Goal: Task Accomplishment & Management: Manage account settings

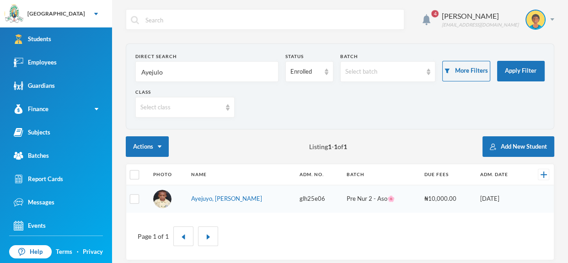
scroll to position [5, 0]
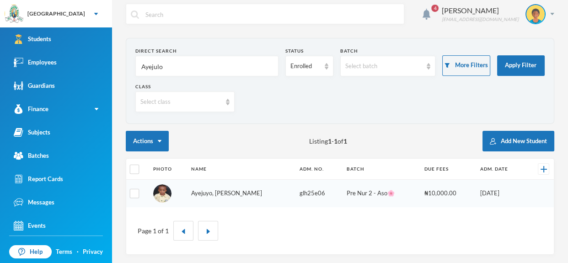
click at [256, 194] on link "Ayejuyo, Oluwakayode Francis" at bounding box center [226, 192] width 71 height 7
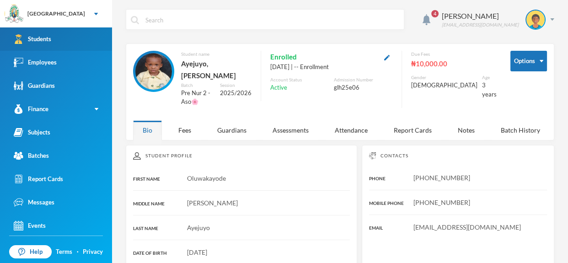
click at [75, 31] on link "Students" at bounding box center [56, 38] width 112 height 23
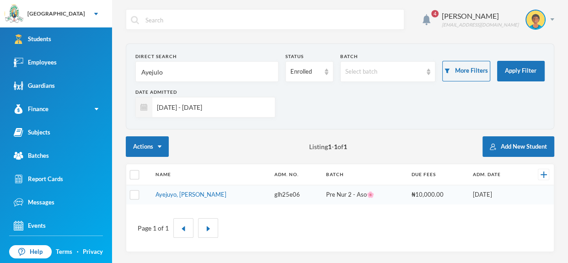
click at [175, 67] on input "Ayejulo" at bounding box center [206, 72] width 133 height 21
type input "A"
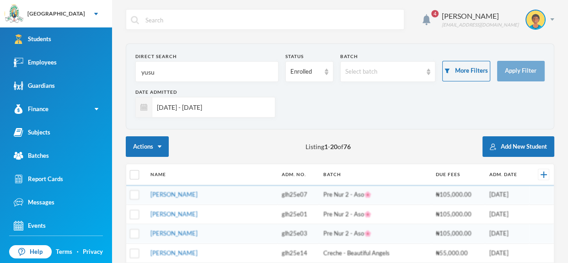
type input "yusuf"
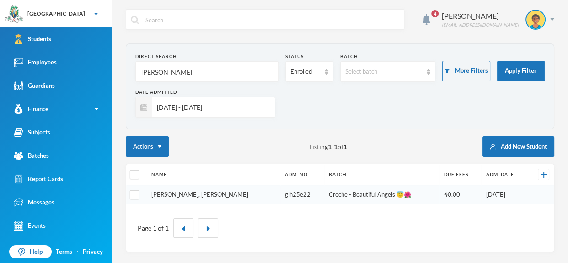
click at [198, 195] on link "Yusuf, Umar Araire" at bounding box center [199, 194] width 97 height 7
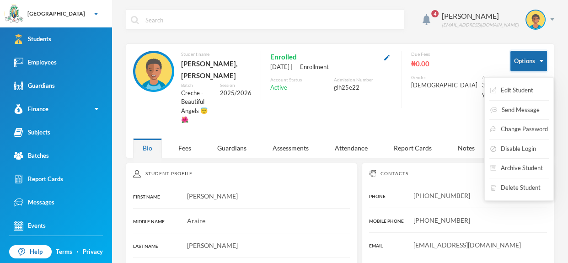
click at [543, 60] on button "Options" at bounding box center [528, 61] width 37 height 21
click at [530, 88] on button "Edit Student" at bounding box center [511, 90] width 45 height 16
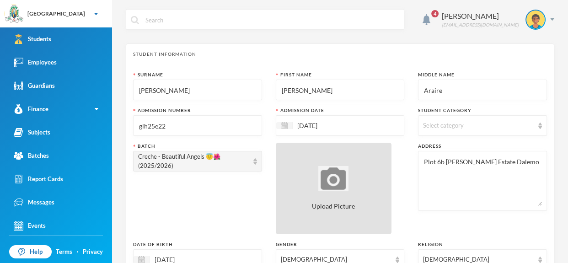
click at [319, 184] on img at bounding box center [333, 178] width 30 height 25
type input "C:\fakepath\1001408555.jpeg"
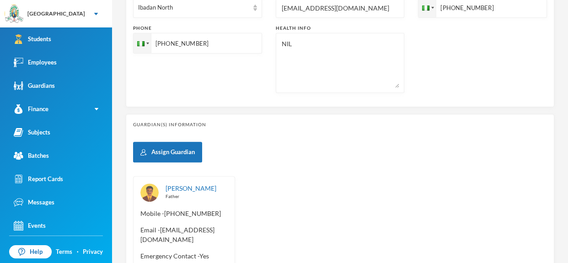
scroll to position [428, 0]
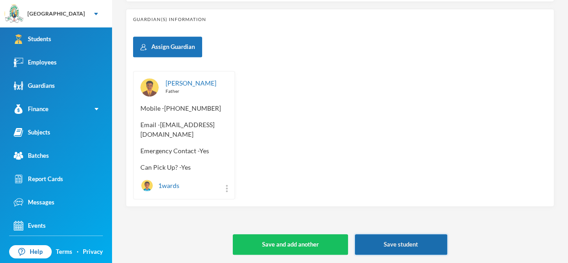
click at [420, 240] on button "Save student" at bounding box center [401, 244] width 92 height 21
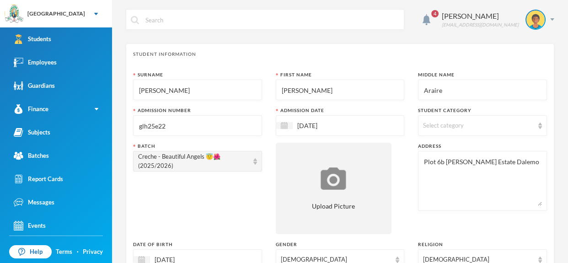
click at [185, 84] on input "Yusuf" at bounding box center [197, 90] width 119 height 21
type input "Y"
type input "a"
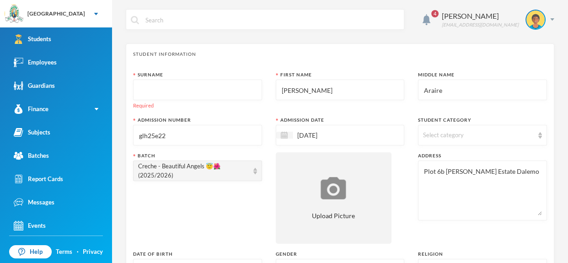
type input "A"
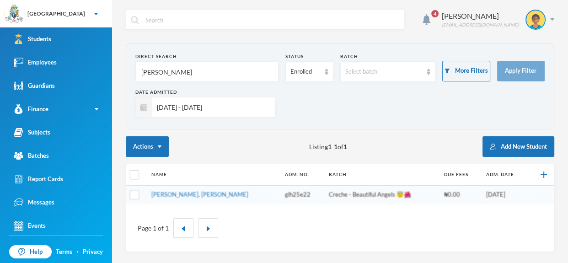
click at [202, 69] on input "yusuf" at bounding box center [206, 72] width 133 height 21
type input "y"
type input "Adeniran"
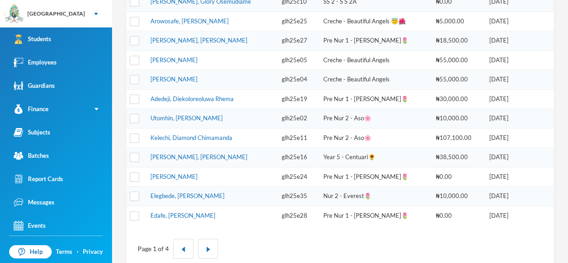
scroll to position [361, 0]
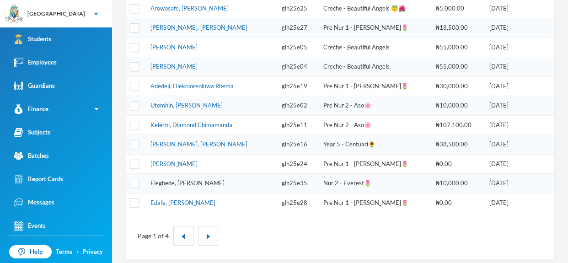
click at [191, 179] on link "Elegbede, Adeeva Romola" at bounding box center [187, 182] width 74 height 7
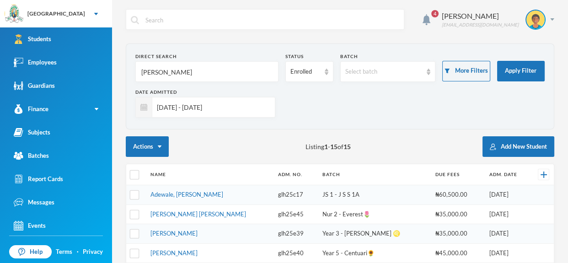
click at [188, 84] on form "Direct Search Adeniran Status Enrolled Batch Select batch More Filters Apply Fi…" at bounding box center [339, 86] width 409 height 67
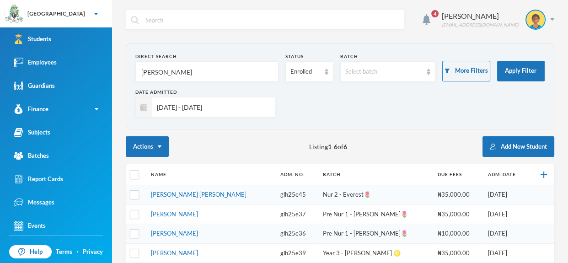
click at [193, 75] on input "Adeniran" at bounding box center [206, 72] width 133 height 21
type input "A"
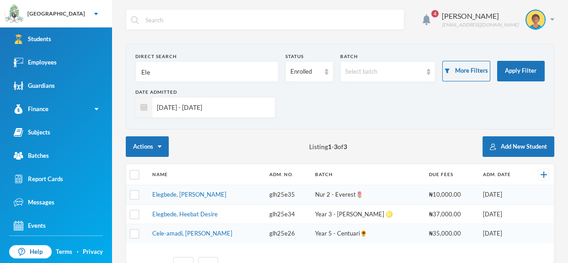
type input "Ele"
click at [198, 217] on td "Elegbede, Heebat Desire" at bounding box center [206, 214] width 117 height 20
click at [198, 213] on link "Elegbede, Heebat Desire" at bounding box center [184, 213] width 65 height 7
click at [189, 193] on link "Elegbede, Adeeva Romola" at bounding box center [189, 194] width 74 height 7
click at [167, 74] on input "Ele" at bounding box center [206, 72] width 133 height 21
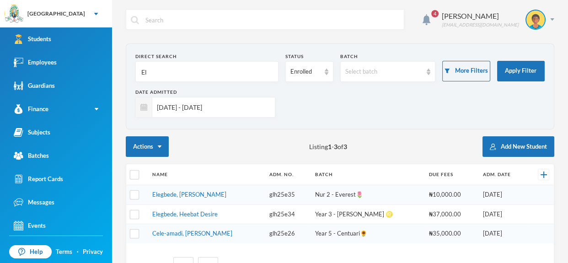
type input "E"
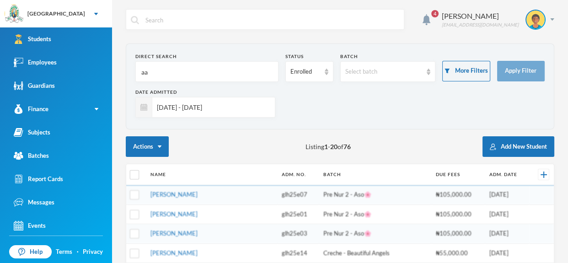
type input "a"
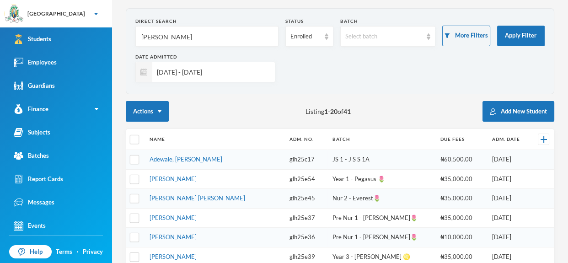
scroll to position [2, 0]
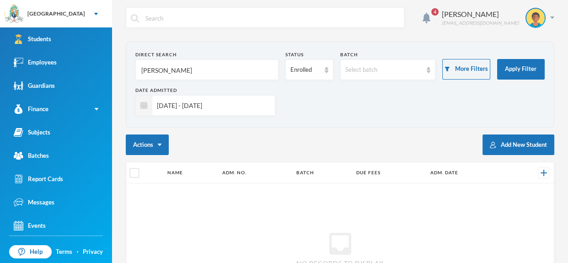
click at [221, 77] on input "Adeniran" at bounding box center [206, 70] width 133 height 21
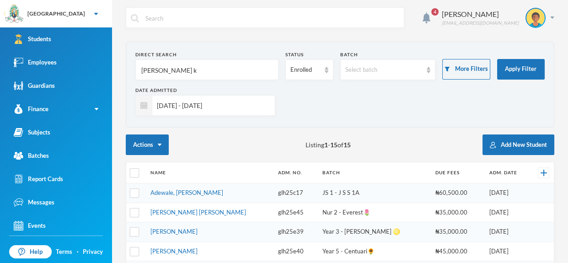
type input "Adeniran ke"
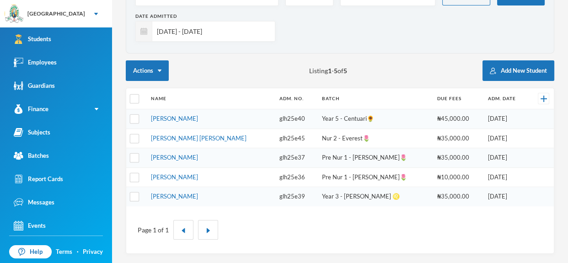
scroll to position [74, 0]
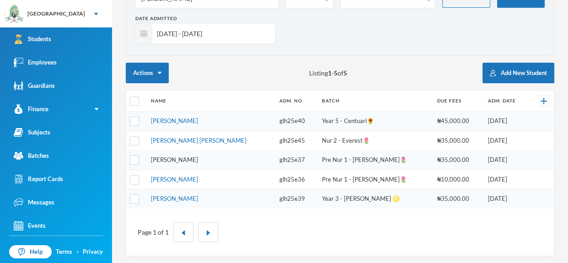
click at [198, 157] on link "Adeniran, Kehinde Abdulroheem" at bounding box center [174, 159] width 47 height 7
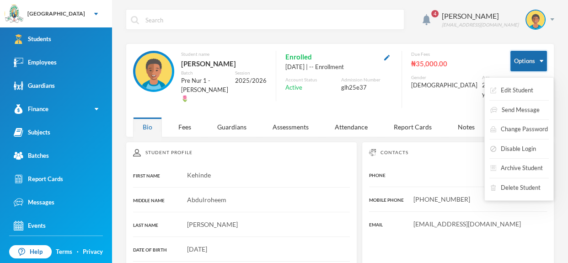
click at [540, 59] on button "Options" at bounding box center [528, 61] width 37 height 21
click at [517, 89] on button "Edit Student" at bounding box center [511, 90] width 45 height 16
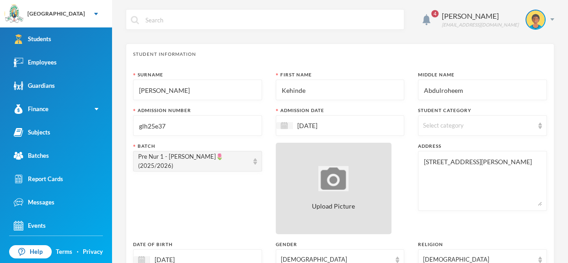
click at [361, 164] on div "Upload Picture" at bounding box center [334, 188] width 116 height 91
type input "C:\fakepath\1001408547.jpeg"
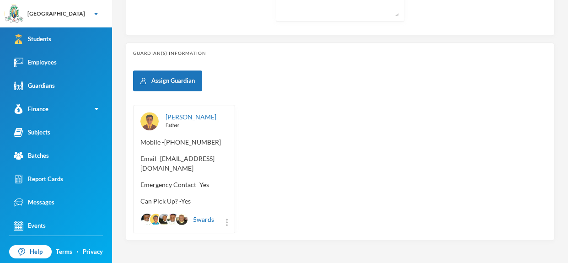
scroll to position [428, 0]
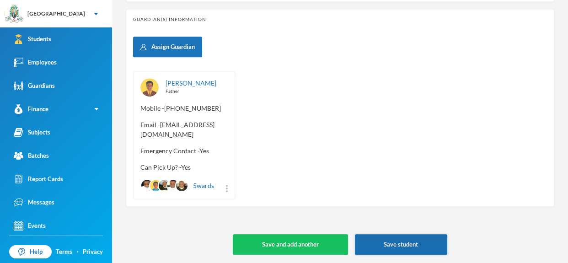
click at [431, 238] on button "Save student" at bounding box center [401, 244] width 92 height 21
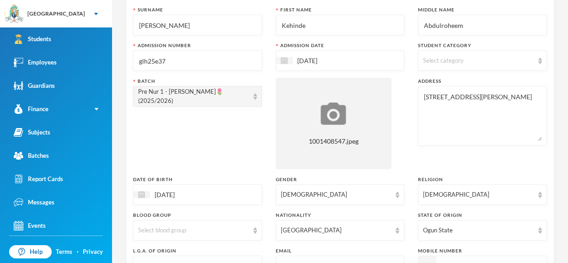
scroll to position [0, 0]
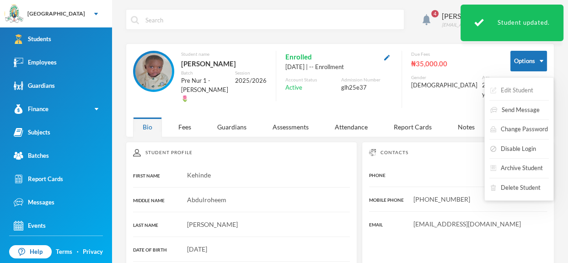
click at [521, 86] on button "Edit Student" at bounding box center [511, 90] width 45 height 16
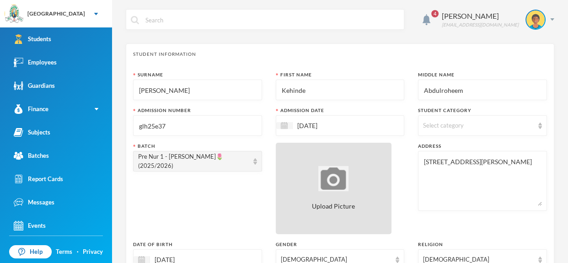
click at [353, 176] on div "Upload Picture" at bounding box center [334, 188] width 116 height 91
type input "C:\fakepath\1001408554.jpeg"
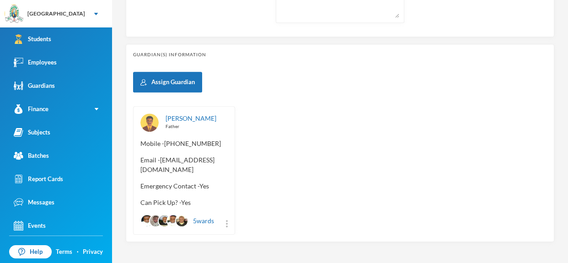
scroll to position [428, 0]
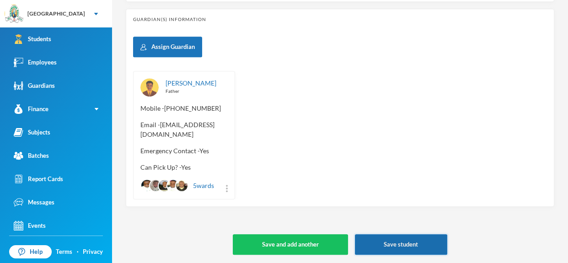
click at [423, 246] on button "Save student" at bounding box center [401, 244] width 92 height 21
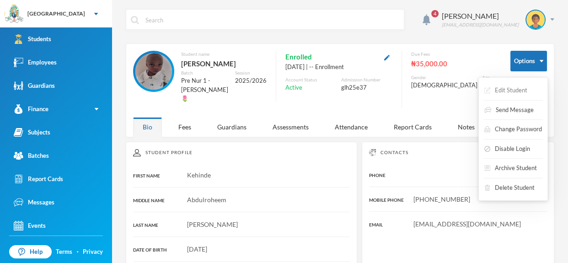
click at [517, 87] on button "Edit Student" at bounding box center [505, 90] width 45 height 16
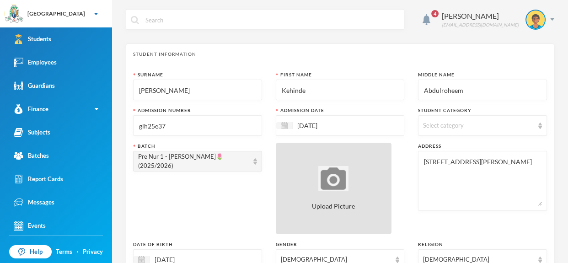
click at [343, 163] on div "Upload Picture" at bounding box center [334, 188] width 116 height 91
type input "C:\fakepath\1001408533.jpeg"
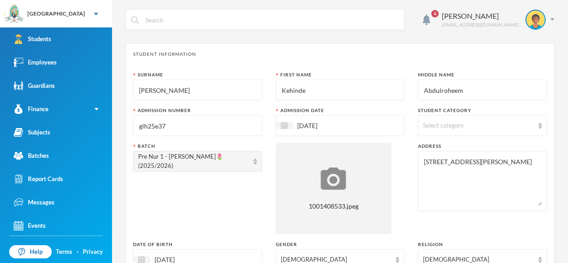
scroll to position [428, 0]
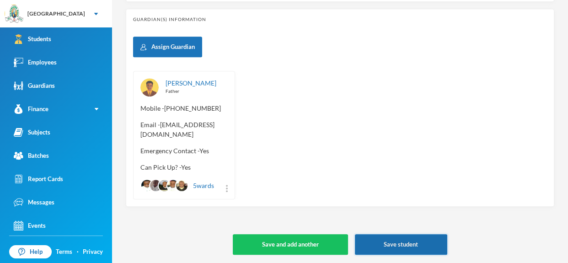
click at [416, 242] on button "Save student" at bounding box center [401, 244] width 92 height 21
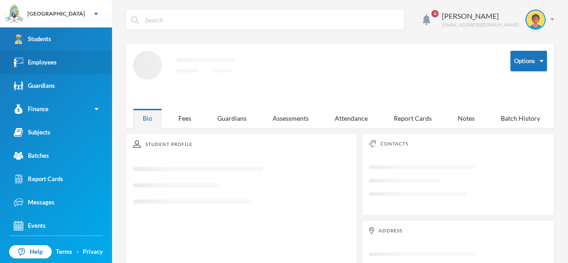
click at [58, 56] on link "Employees" at bounding box center [56, 62] width 112 height 23
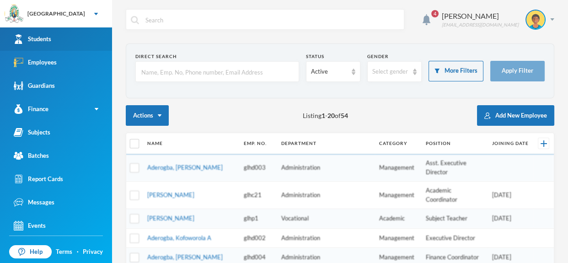
click at [66, 32] on link "Students" at bounding box center [56, 38] width 112 height 23
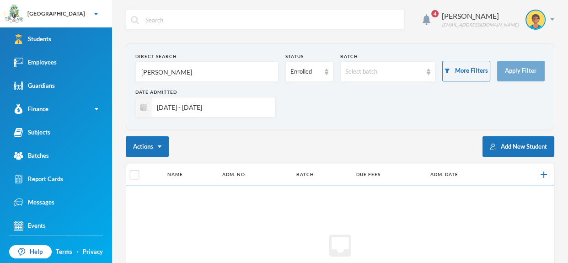
click at [183, 74] on input "Adeniran ke" at bounding box center [206, 72] width 133 height 21
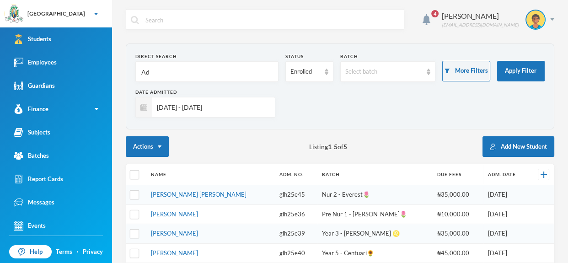
type input "A"
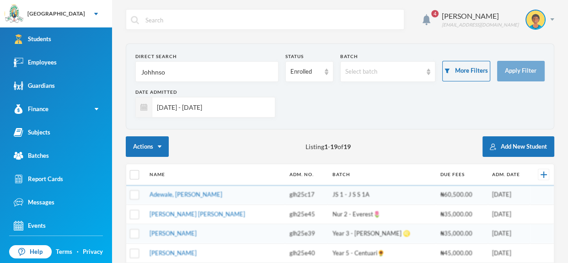
type input "Johhnson"
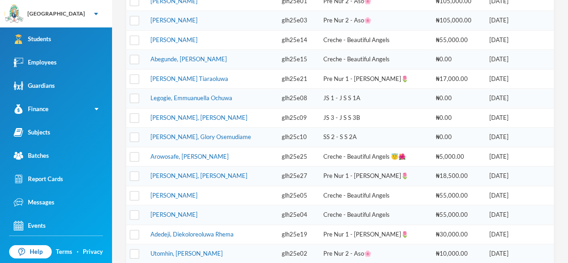
scroll to position [214, 0]
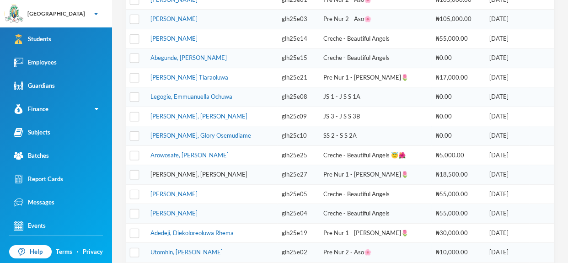
click at [201, 171] on link "Johnson, Oluwadunsin Christopher" at bounding box center [198, 174] width 97 height 7
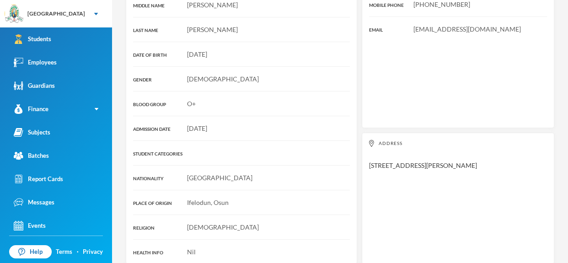
scroll to position [27, 0]
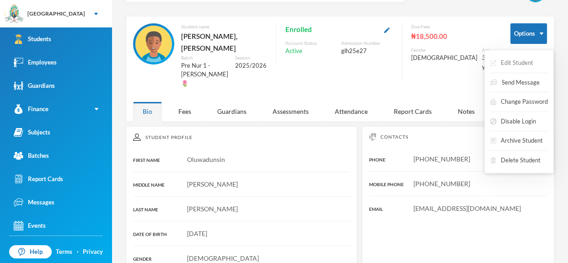
click at [525, 67] on button "Edit Student" at bounding box center [511, 63] width 45 height 16
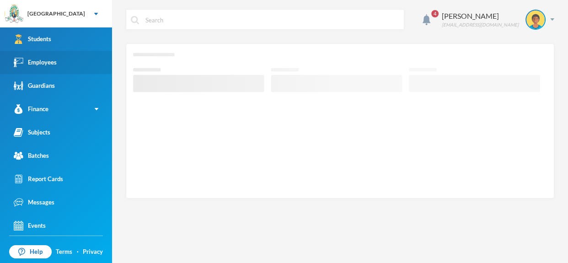
click at [79, 64] on link "Employees" at bounding box center [56, 62] width 112 height 23
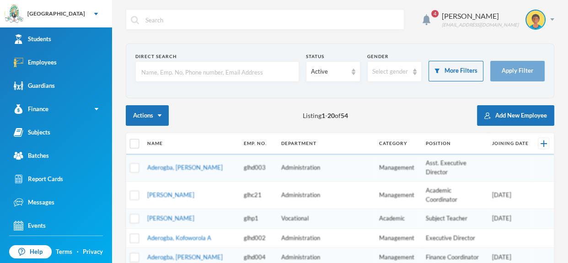
click at [218, 76] on input "text" at bounding box center [217, 72] width 154 height 21
type input "Adedeji"
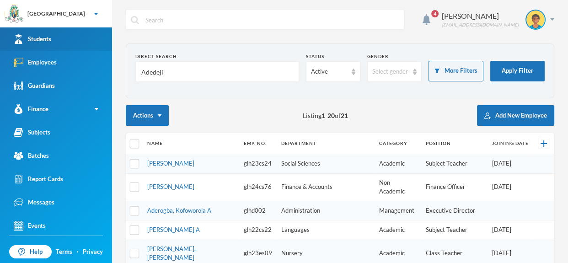
click at [98, 32] on link "Students" at bounding box center [56, 38] width 112 height 23
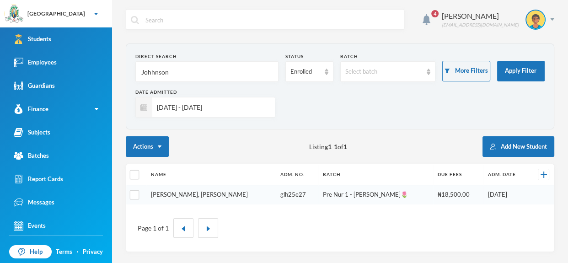
click at [187, 193] on link "Johnson, Oluwadunsin Christopher" at bounding box center [199, 194] width 97 height 7
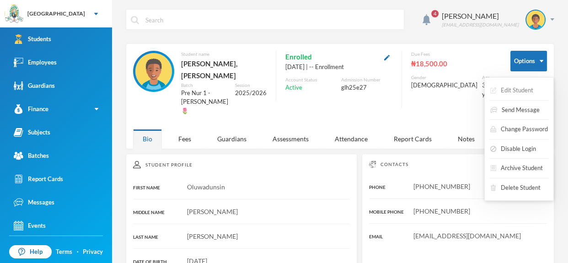
click at [529, 87] on button "Edit Student" at bounding box center [511, 90] width 45 height 16
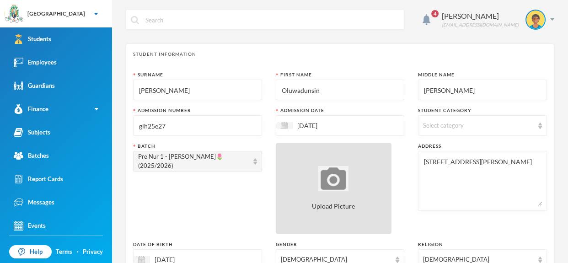
click at [353, 205] on span "Upload Picture" at bounding box center [333, 206] width 43 height 10
type input "C:\fakepath\1001408547.jpeg"
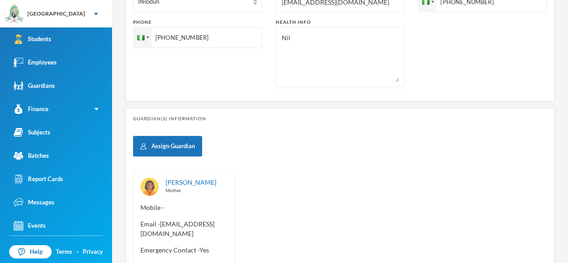
scroll to position [428, 0]
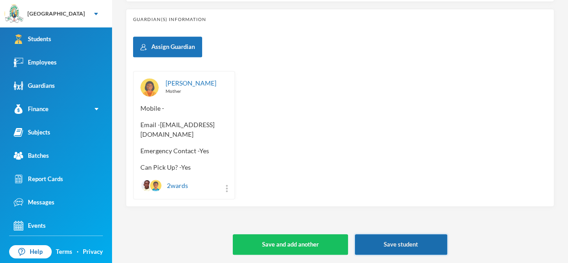
click at [418, 247] on button "Save student" at bounding box center [401, 244] width 92 height 21
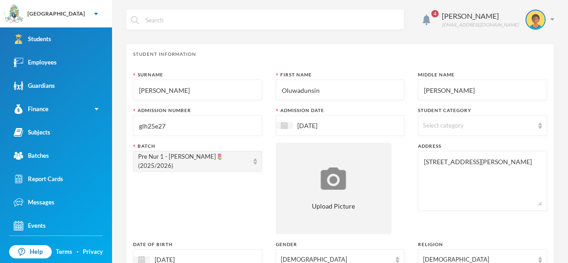
click at [180, 93] on input "Johnson" at bounding box center [197, 90] width 119 height 21
type input "J"
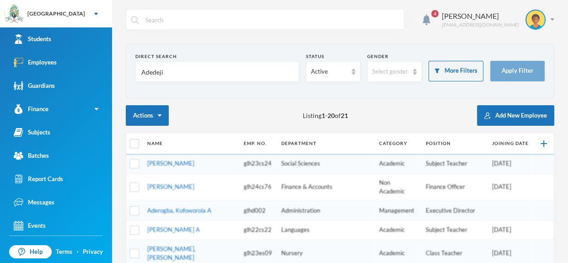
click at [183, 75] on input "Adedeji" at bounding box center [217, 72] width 154 height 21
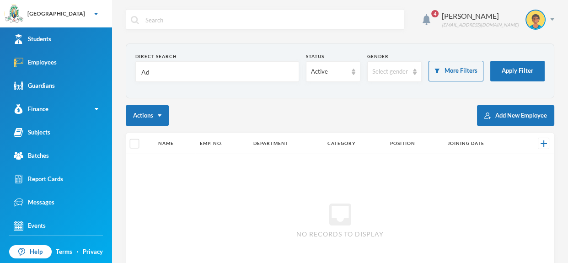
type input "A"
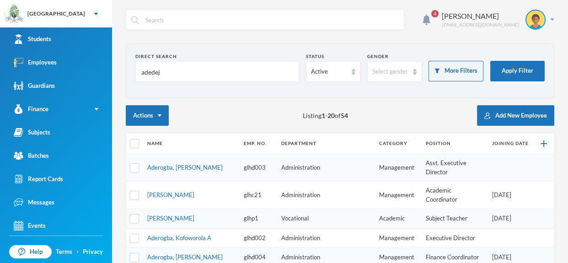
type input "adedeji"
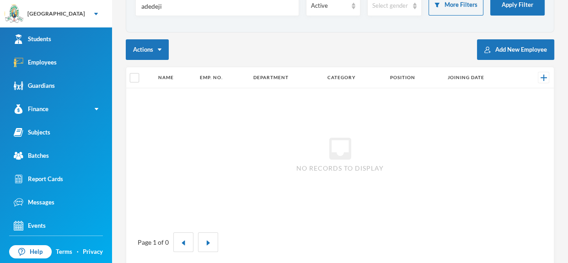
scroll to position [66, 0]
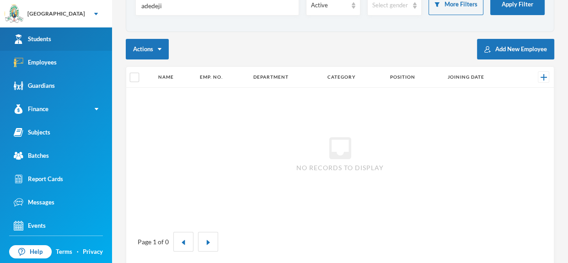
click at [62, 34] on link "Students" at bounding box center [56, 38] width 112 height 23
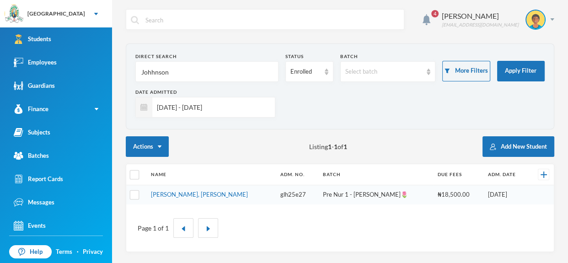
click at [184, 76] on input "Johhnson" at bounding box center [206, 72] width 133 height 21
type input "J"
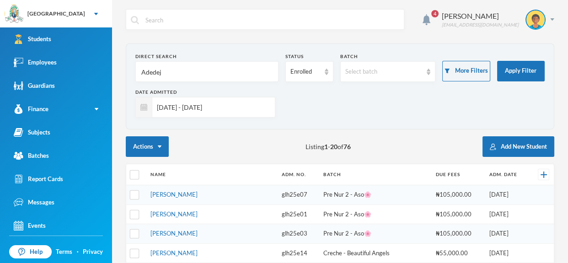
type input "Adedeji"
click at [220, 48] on section "Direct Search Adedeji Status Enrolled Batch Select batch More Filters Apply Fil…" at bounding box center [340, 86] width 428 height 86
click at [215, 76] on input "Adedeji" at bounding box center [206, 72] width 133 height 21
click at [209, 76] on input "Adedeji" at bounding box center [206, 72] width 133 height 21
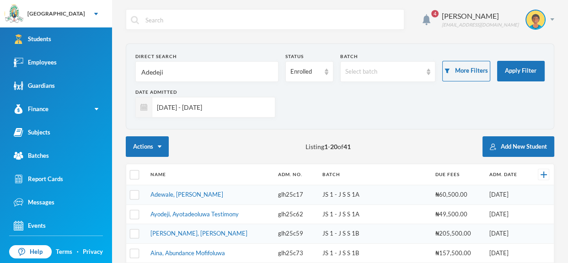
type input "Adedeji"
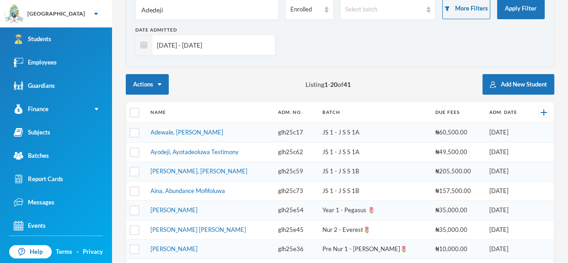
scroll to position [66, 0]
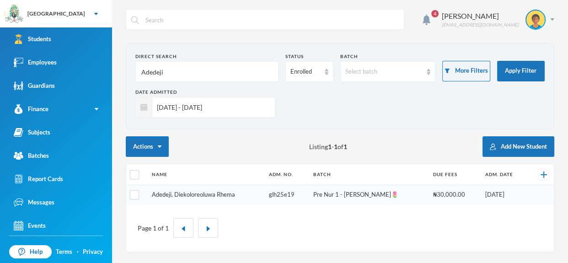
click at [200, 195] on link "Adedeji, Diekoloreoluwa Rhema" at bounding box center [193, 194] width 83 height 7
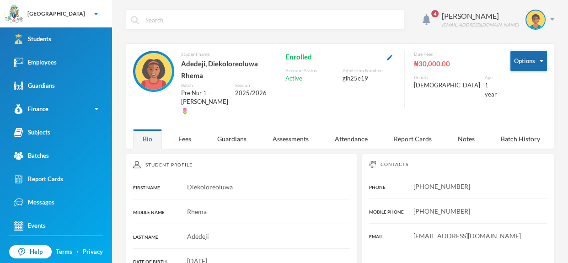
click at [543, 62] on button "Options" at bounding box center [528, 61] width 37 height 21
click at [540, 61] on img "button" at bounding box center [542, 61] width 4 height 2
click at [541, 60] on img "button" at bounding box center [542, 61] width 4 height 2
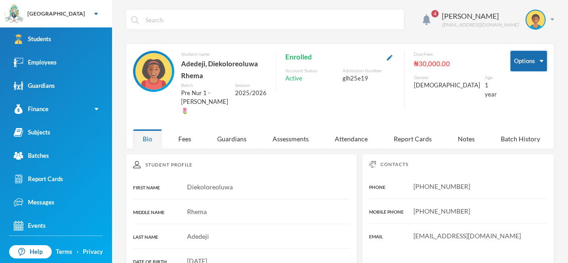
click at [542, 60] on img "button" at bounding box center [542, 61] width 4 height 2
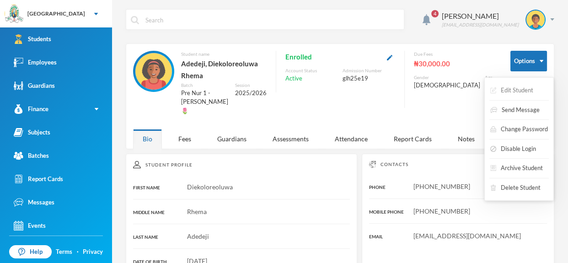
click at [507, 86] on button "Edit Student" at bounding box center [511, 90] width 45 height 16
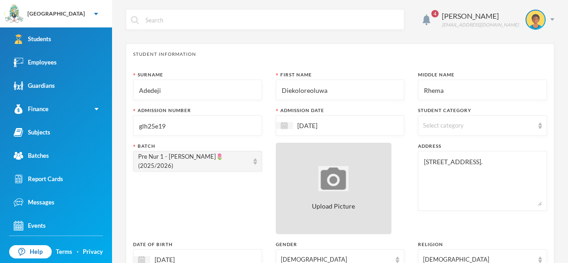
click at [355, 188] on div "Upload Picture" at bounding box center [334, 188] width 116 height 91
type input "C:\fakepath\1001408543.jpeg"
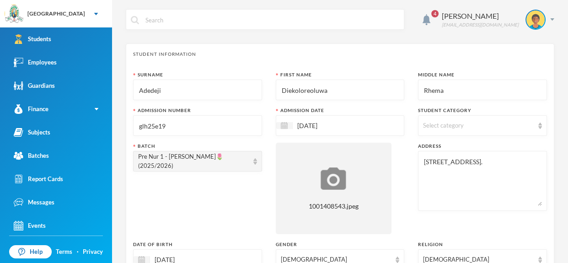
scroll to position [428, 0]
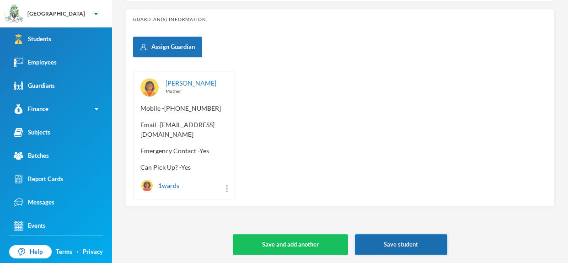
click at [432, 240] on button "Save student" at bounding box center [401, 244] width 92 height 21
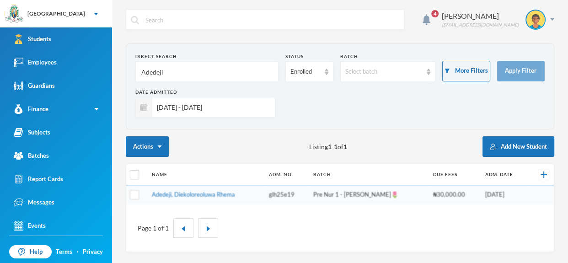
click at [175, 66] on input "Adedeji" at bounding box center [206, 72] width 133 height 21
type input "A"
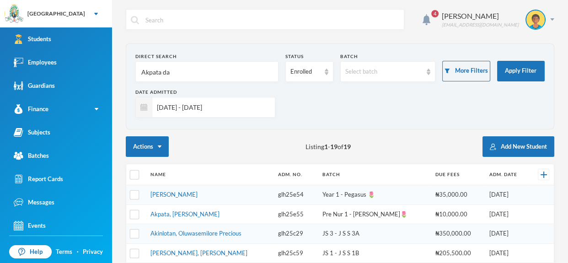
type input "Akpata da"
click at [200, 199] on td "Akpata, David Akpevweohene" at bounding box center [209, 195] width 127 height 20
click at [198, 195] on link "Akpata, David Akpevweohene" at bounding box center [173, 194] width 47 height 7
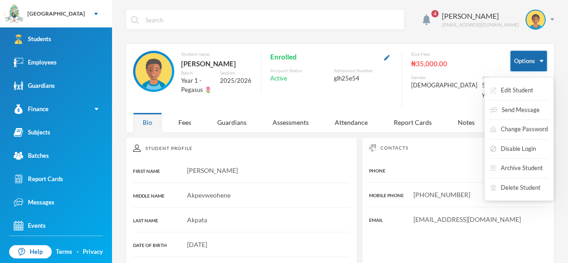
click at [537, 60] on button "Options" at bounding box center [528, 61] width 37 height 21
click at [517, 91] on button "Edit Student" at bounding box center [511, 90] width 45 height 16
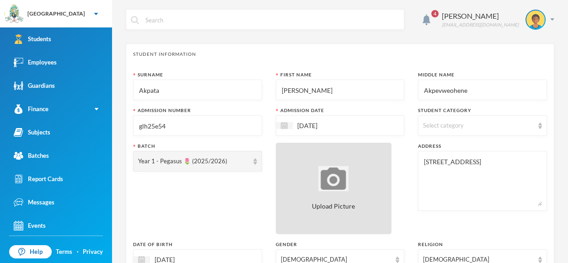
click at [366, 196] on div "Upload Picture" at bounding box center [334, 188] width 116 height 91
type input "C:\fakepath\1001408569 (1).jpeg"
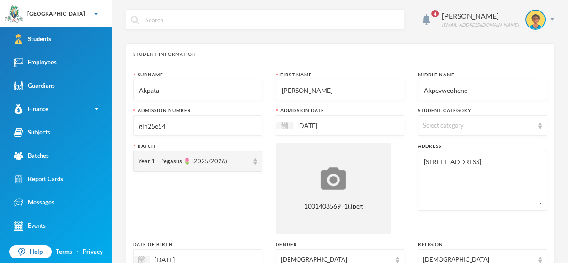
scroll to position [428, 0]
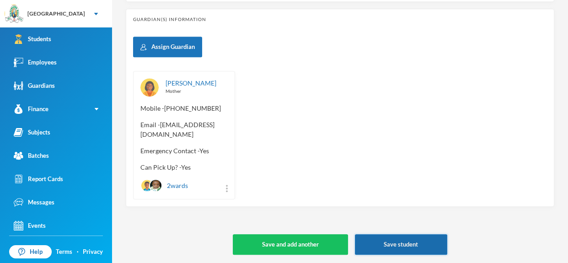
click at [418, 243] on button "Save student" at bounding box center [401, 244] width 92 height 21
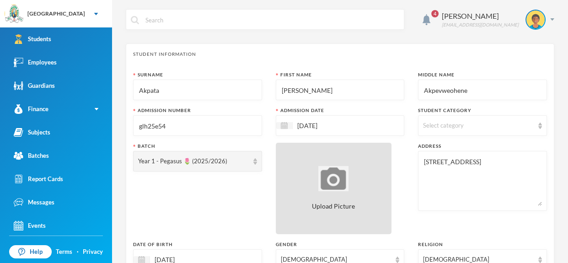
click at [340, 183] on img at bounding box center [333, 178] width 30 height 25
click at [379, 194] on div "Upload Picture" at bounding box center [334, 188] width 116 height 91
type input "C:\fakepath\1001408569.jpeg"
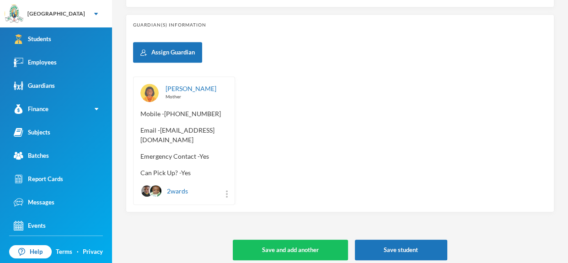
scroll to position [428, 0]
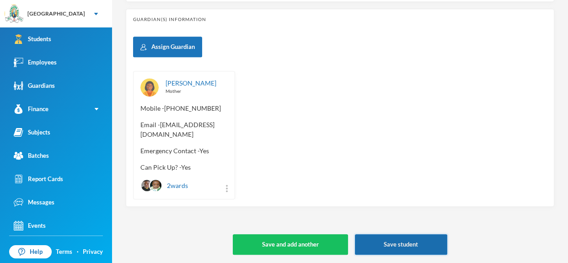
click at [408, 243] on button "Save student" at bounding box center [401, 244] width 92 height 21
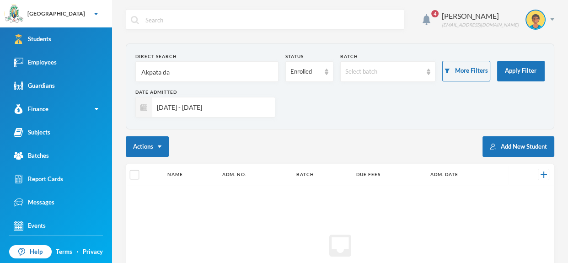
click at [188, 76] on input "Akpata da" at bounding box center [206, 72] width 133 height 21
type input "A"
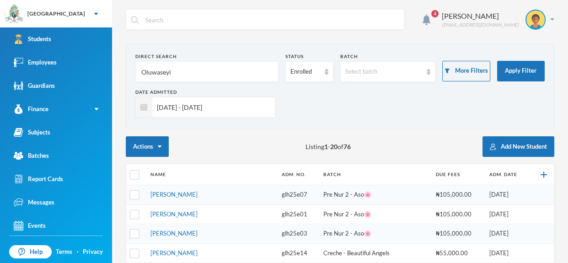
type input "Oluwaseyi"
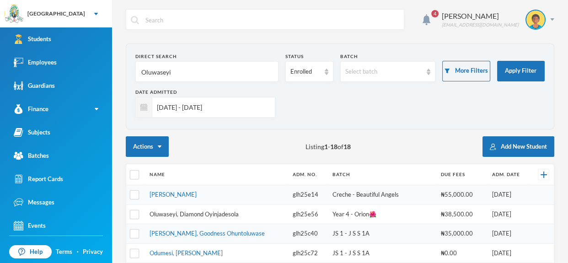
click at [187, 214] on link "Oluwaseyi, Diamond Oyinjadesola" at bounding box center [194, 213] width 89 height 7
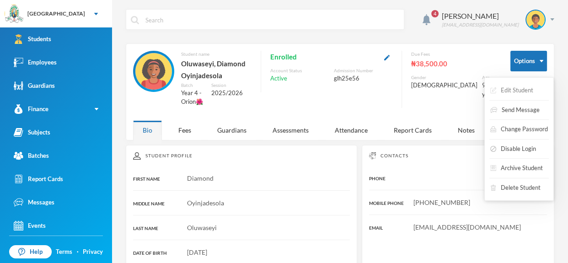
click at [530, 89] on button "Edit Student" at bounding box center [511, 90] width 45 height 16
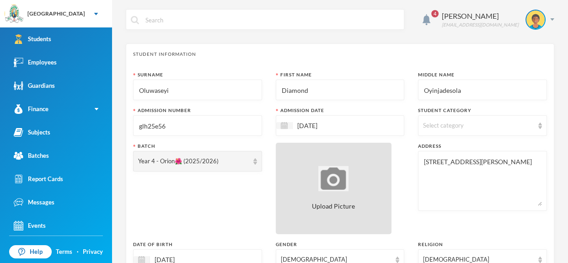
click at [334, 177] on img at bounding box center [333, 178] width 30 height 25
type input "C:\fakepath\1001408588.jpeg"
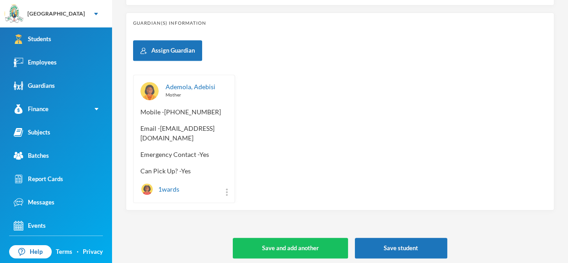
scroll to position [428, 0]
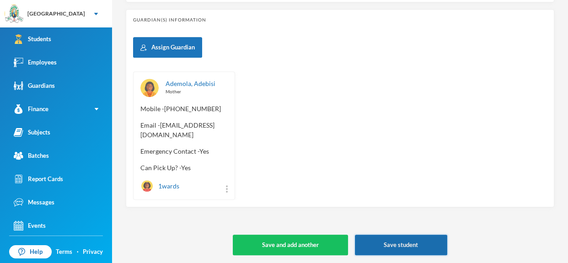
click at [415, 242] on button "Save student" at bounding box center [401, 245] width 92 height 21
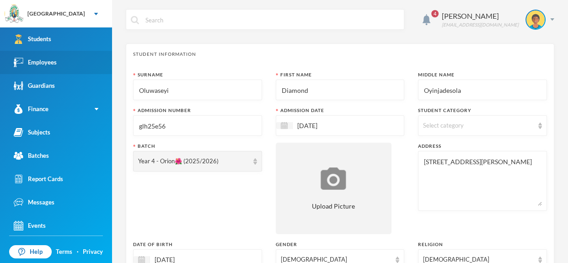
click at [54, 64] on div "Employees" at bounding box center [35, 63] width 43 height 10
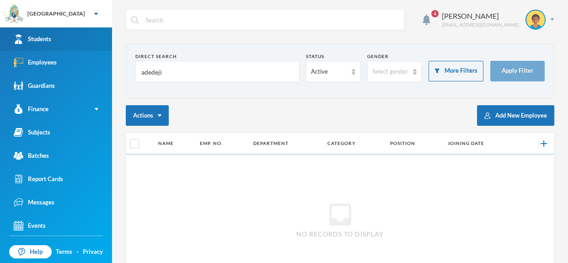
click at [53, 37] on link "Students" at bounding box center [56, 38] width 112 height 23
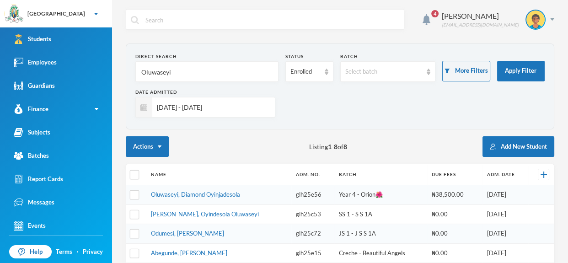
click at [186, 64] on input "Oluwaseyi" at bounding box center [206, 72] width 133 height 21
type input "O"
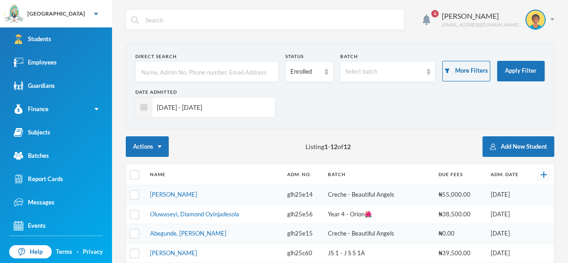
click at [195, 78] on input "text" at bounding box center [206, 72] width 133 height 21
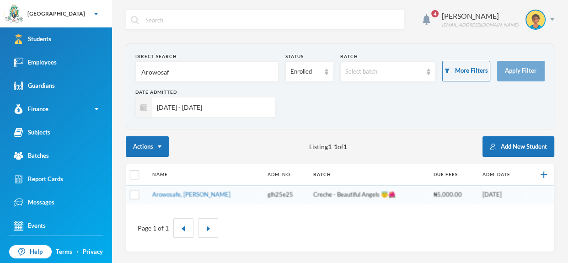
type input "Arowosafe"
click at [198, 196] on link "Arowosafe, Sunmisola Eliana" at bounding box center [191, 194] width 78 height 7
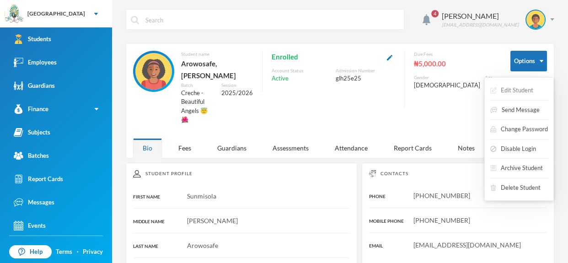
click at [522, 89] on button "Edit Student" at bounding box center [511, 90] width 45 height 16
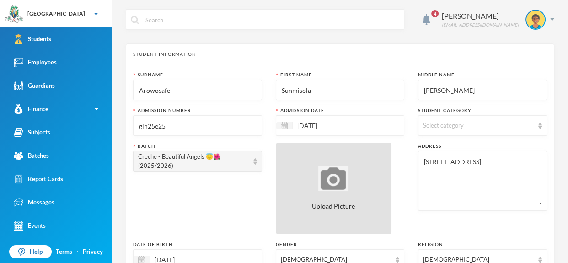
click at [351, 166] on div "Upload Picture" at bounding box center [334, 188] width 116 height 91
click at [311, 178] on div "Upload Picture" at bounding box center [334, 188] width 116 height 91
type input "C:\fakepath\1001408557 (1).jpeg"
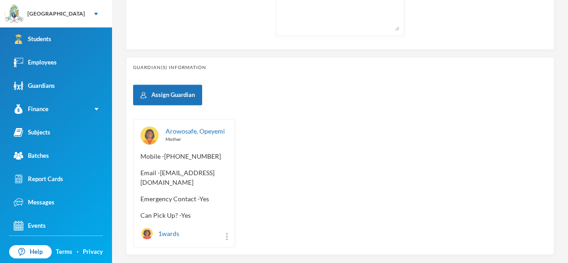
scroll to position [419, 0]
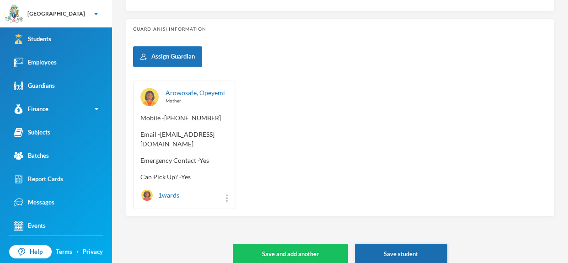
click at [408, 244] on button "Save student" at bounding box center [401, 254] width 92 height 21
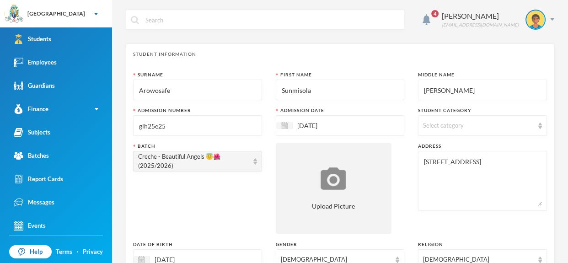
click at [212, 126] on input "glh25e25" at bounding box center [197, 126] width 119 height 21
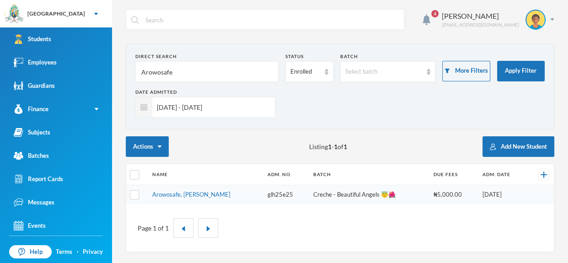
click at [184, 73] on input "Arowosafe" at bounding box center [206, 72] width 133 height 21
type input "A"
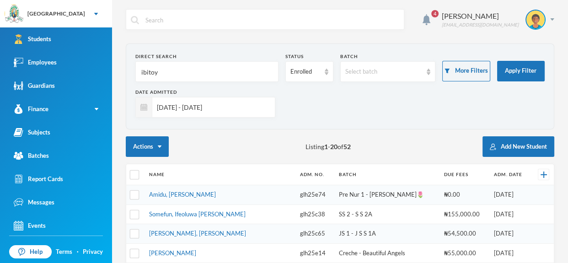
type input "ibitoye"
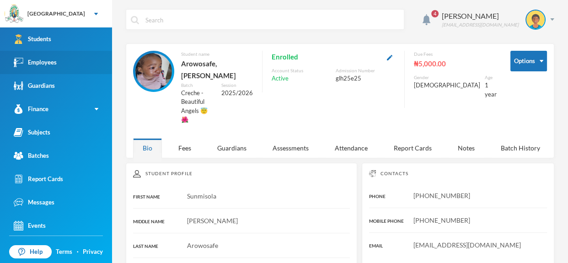
click at [64, 56] on link "Employees" at bounding box center [56, 62] width 112 height 23
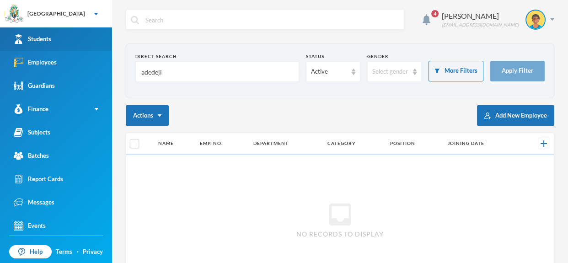
click at [66, 37] on link "Students" at bounding box center [56, 38] width 112 height 23
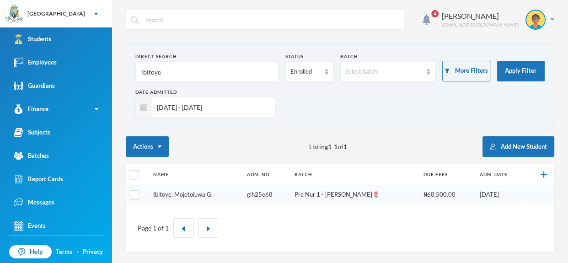
click at [206, 192] on link "Ibitoye, Mojetoluwa G." at bounding box center [182, 194] width 59 height 7
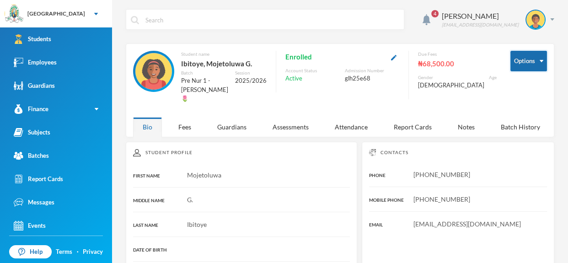
click at [544, 55] on button "Options" at bounding box center [528, 61] width 37 height 21
click at [541, 60] on img "button" at bounding box center [542, 61] width 4 height 2
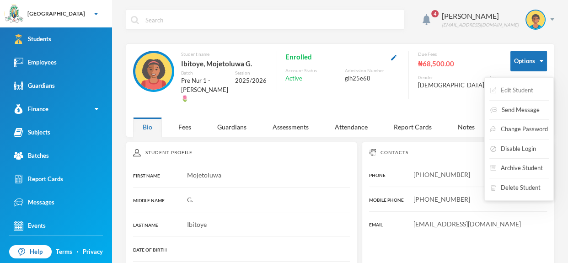
click at [532, 86] on button "Edit Student" at bounding box center [511, 90] width 45 height 16
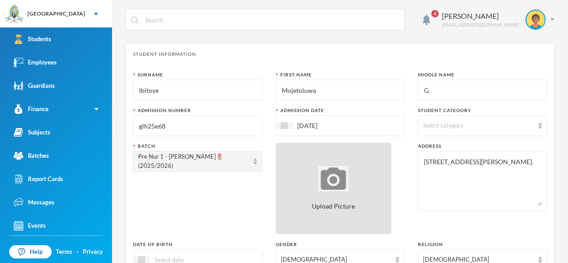
click at [356, 202] on div "Upload Picture" at bounding box center [334, 188] width 116 height 91
type input "C:\fakepath\1001408554.jpeg"
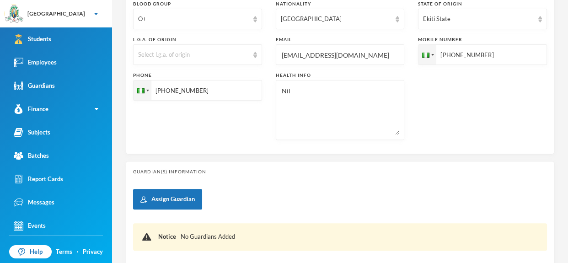
scroll to position [341, 0]
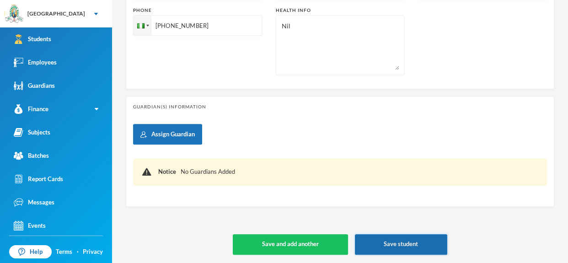
click at [421, 243] on button "Save student" at bounding box center [401, 244] width 92 height 21
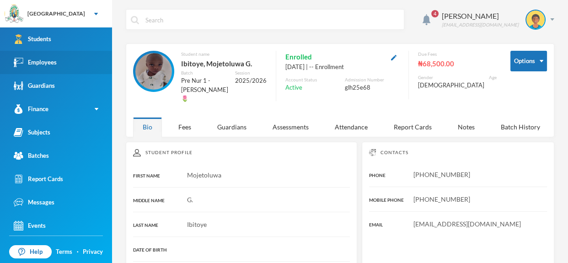
click at [56, 62] on div "Employees" at bounding box center [35, 63] width 43 height 10
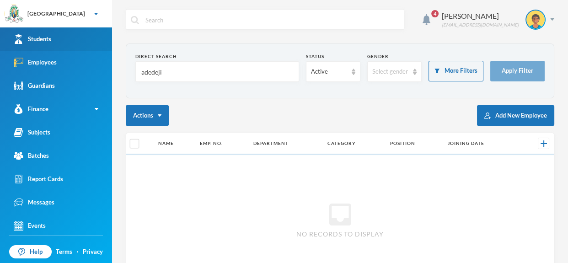
click at [63, 32] on link "Students" at bounding box center [56, 38] width 112 height 23
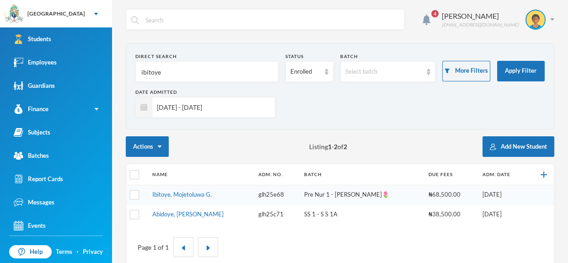
click at [166, 67] on input "ibitoye" at bounding box center [206, 72] width 133 height 21
type input "i"
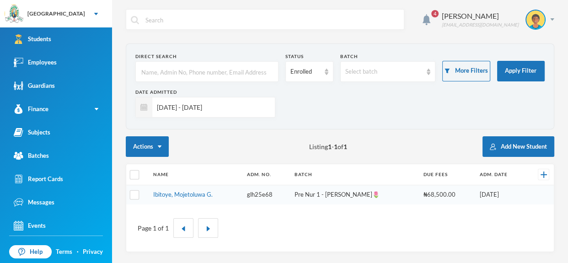
click at [169, 70] on input "text" at bounding box center [206, 72] width 133 height 21
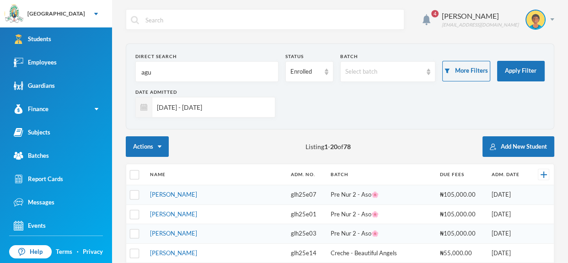
type input "ag"
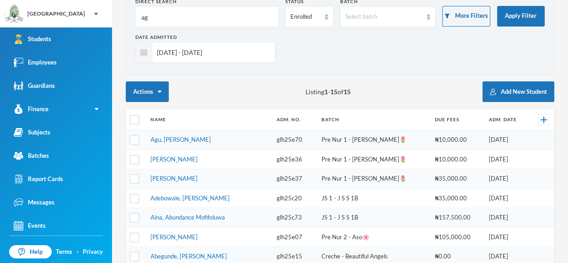
scroll to position [68, 0]
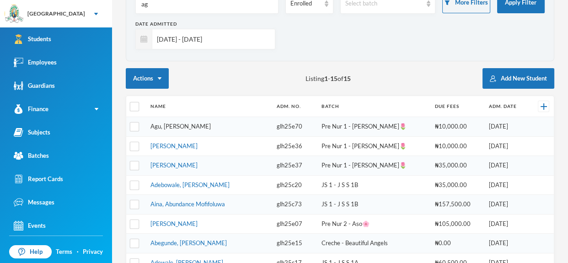
click at [208, 125] on link "Agu, Jayson Chukwuebuka" at bounding box center [180, 126] width 60 height 7
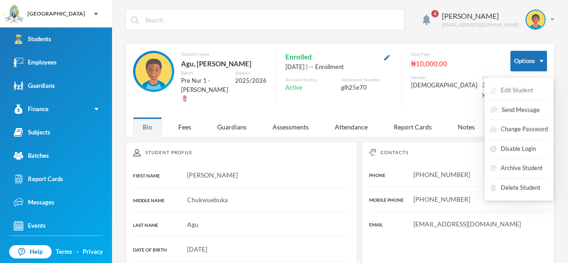
click at [525, 86] on button "Edit Student" at bounding box center [511, 90] width 45 height 16
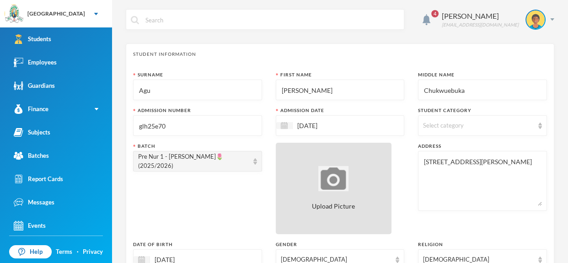
click at [327, 172] on img at bounding box center [333, 178] width 30 height 25
type input "C:\fakepath\1001408548.jpeg"
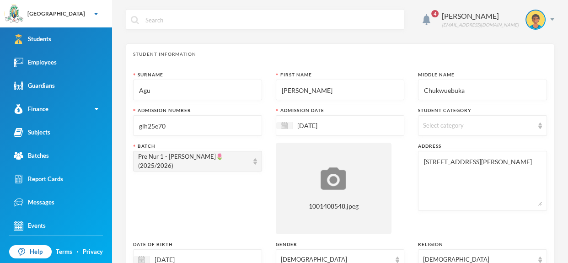
scroll to position [428, 0]
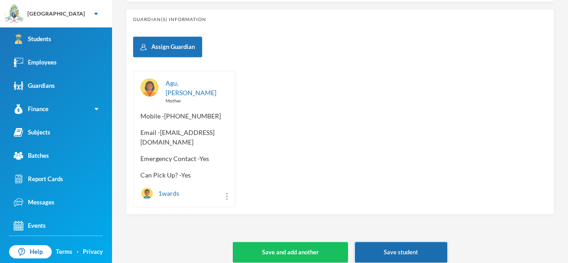
click at [422, 245] on button "Save student" at bounding box center [401, 252] width 92 height 21
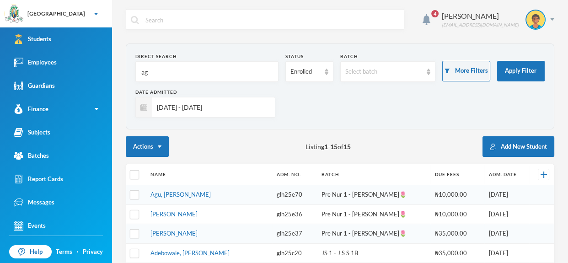
click at [187, 64] on input "ag" at bounding box center [206, 72] width 133 height 21
type input "a"
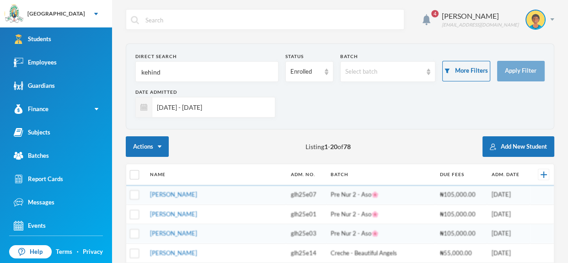
type input "kehinde"
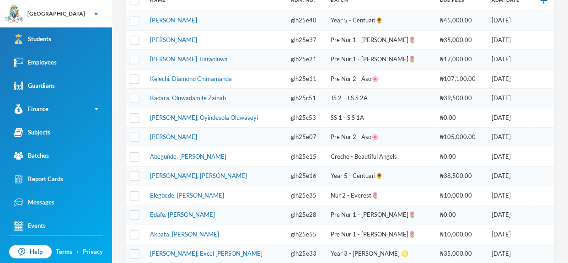
scroll to position [174, 0]
click at [183, 192] on link "Elegbede, Adeeva Romola" at bounding box center [187, 195] width 74 height 7
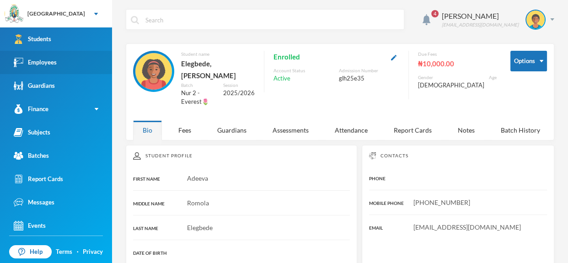
click at [45, 62] on div "Employees" at bounding box center [35, 63] width 43 height 10
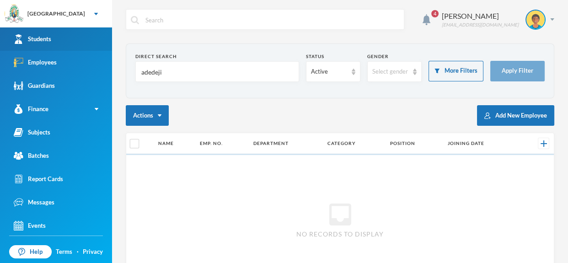
click at [57, 38] on link "Students" at bounding box center [56, 38] width 112 height 23
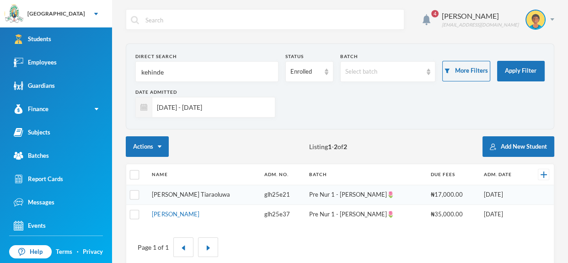
click at [186, 193] on link "Kehinde, Zeenat Tiaraoluwa" at bounding box center [191, 194] width 78 height 7
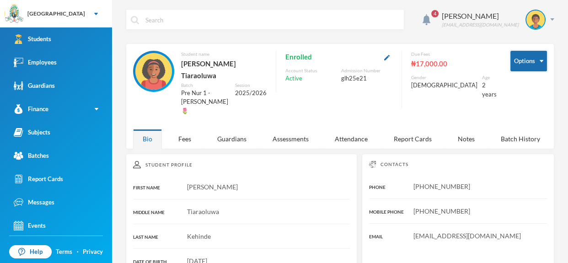
click at [543, 59] on button "Options" at bounding box center [528, 61] width 37 height 21
click at [540, 62] on button "Options" at bounding box center [528, 61] width 37 height 21
click at [541, 61] on img "button" at bounding box center [542, 61] width 4 height 2
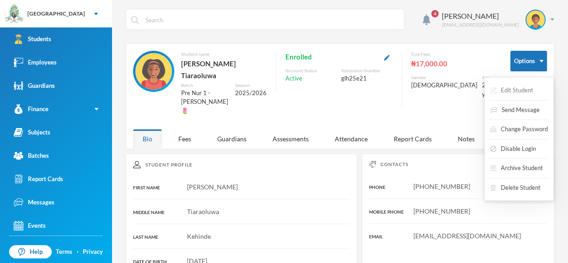
click at [527, 88] on button "Edit Student" at bounding box center [511, 90] width 45 height 16
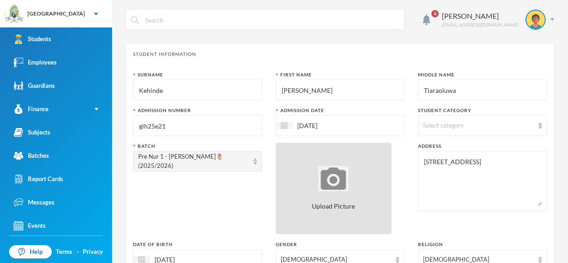
click at [331, 219] on div "Upload Picture" at bounding box center [334, 188] width 116 height 91
type input "C:\fakepath\1001408542.jpeg"
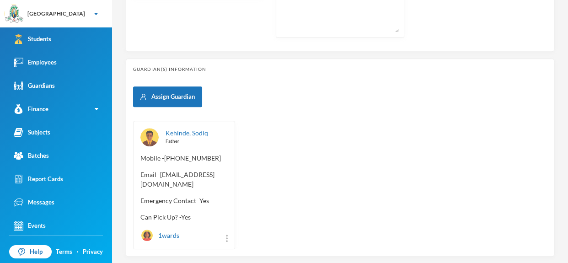
scroll to position [428, 0]
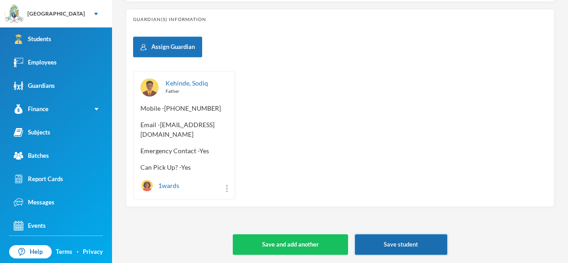
click at [430, 242] on button "Save student" at bounding box center [401, 244] width 92 height 21
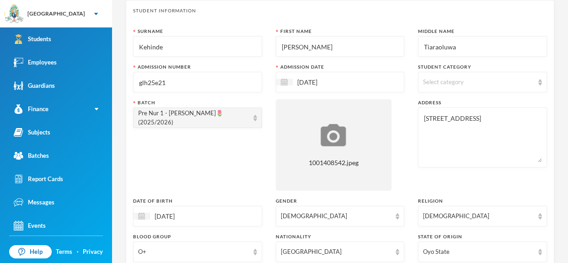
scroll to position [0, 0]
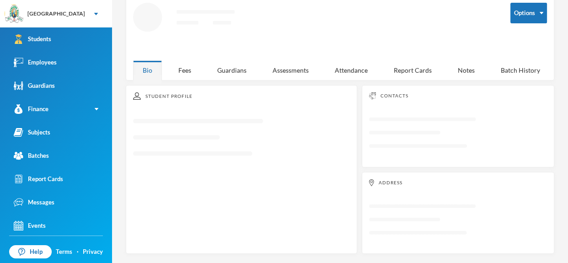
scroll to position [48, 0]
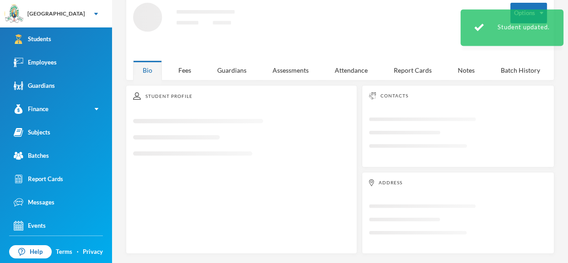
click at [430, 242] on icon "Loading interface..." at bounding box center [458, 222] width 178 height 44
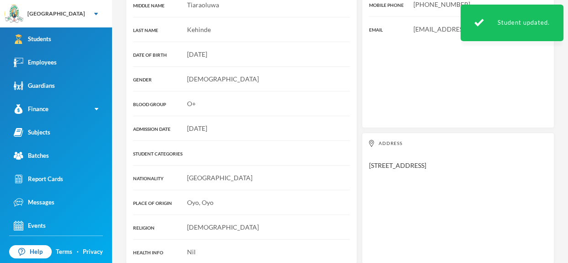
scroll to position [0, 0]
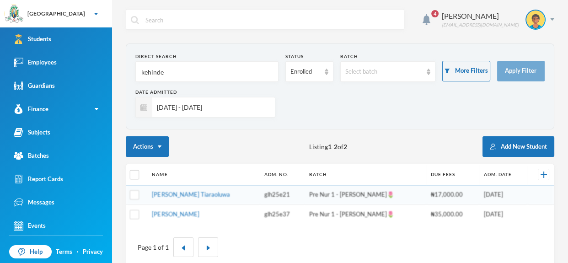
click at [181, 64] on input "kehinde" at bounding box center [206, 72] width 133 height 21
type input "k"
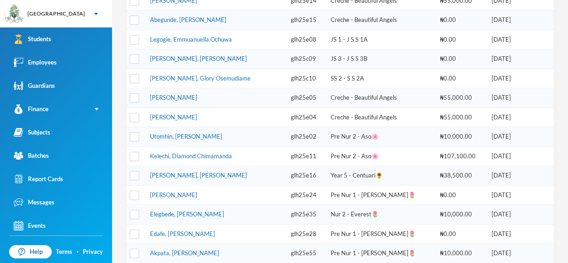
scroll to position [259, 0]
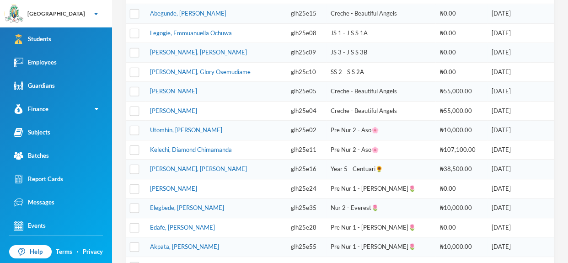
type input "elegbede"
click at [233, 201] on td "Elegbede, Adeeva Romola" at bounding box center [215, 208] width 141 height 20
click at [221, 203] on td "Elegbede, Adeeva Romola" at bounding box center [215, 208] width 141 height 20
click at [204, 205] on link "Elegbede, Adeeva Romola" at bounding box center [187, 207] width 74 height 7
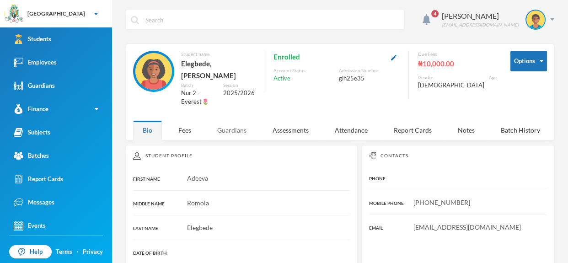
click at [238, 120] on div "Guardians" at bounding box center [232, 130] width 48 height 20
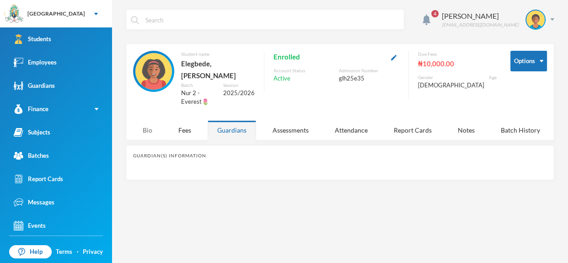
click at [148, 120] on div "Bio" at bounding box center [147, 130] width 29 height 20
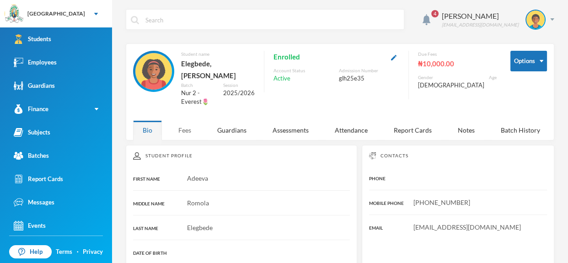
click at [184, 120] on div "Fees" at bounding box center [185, 130] width 32 height 20
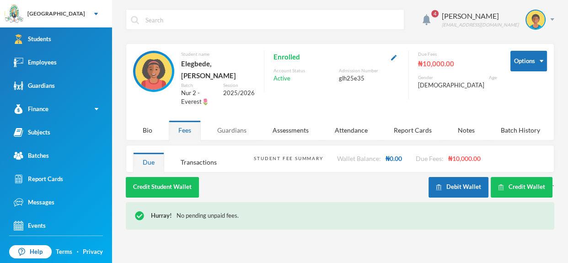
click at [236, 120] on div "Guardians" at bounding box center [232, 130] width 48 height 20
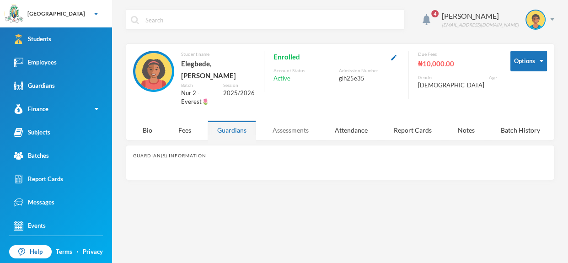
click at [283, 120] on div "Assessments" at bounding box center [290, 130] width 55 height 20
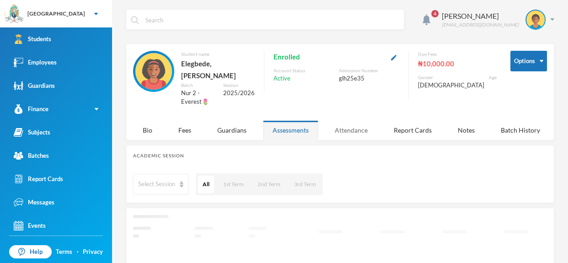
click at [353, 122] on div "Attendance" at bounding box center [351, 130] width 52 height 20
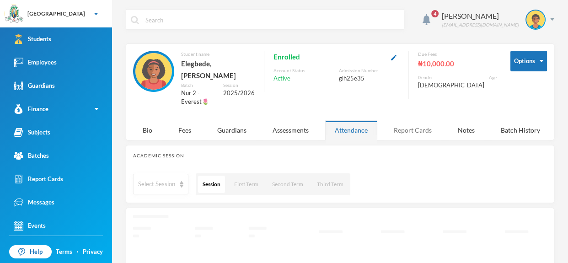
click at [399, 120] on div "Report Cards" at bounding box center [412, 130] width 57 height 20
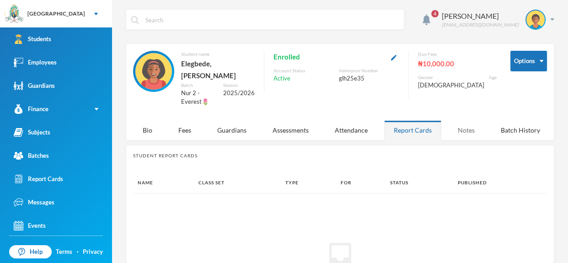
click at [463, 120] on div "Notes" at bounding box center [466, 130] width 36 height 20
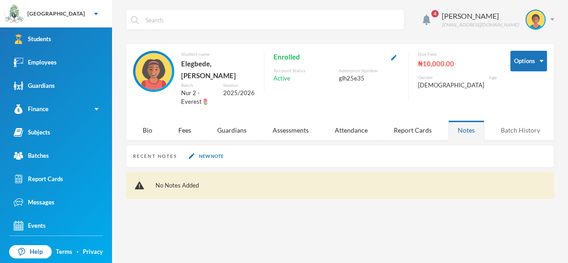
click at [503, 120] on div "Batch History" at bounding box center [520, 130] width 59 height 20
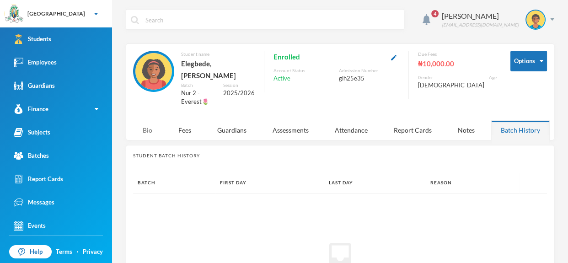
click at [148, 121] on div "Bio" at bounding box center [147, 130] width 29 height 20
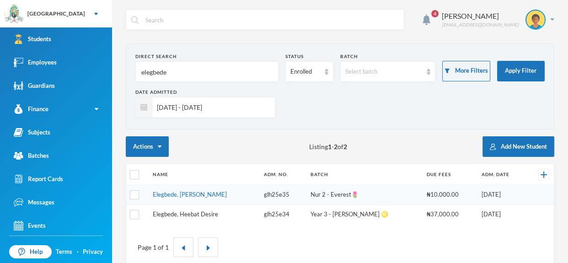
click at [196, 212] on link "Elegbede, Heebat Desire" at bounding box center [185, 213] width 65 height 7
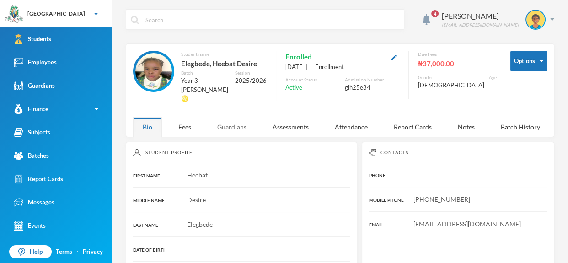
click at [241, 117] on div "Guardians" at bounding box center [232, 127] width 48 height 20
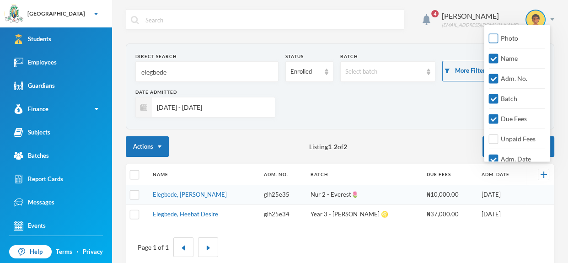
click at [491, 41] on input "Photo" at bounding box center [494, 39] width 10 height 10
checkbox input "true"
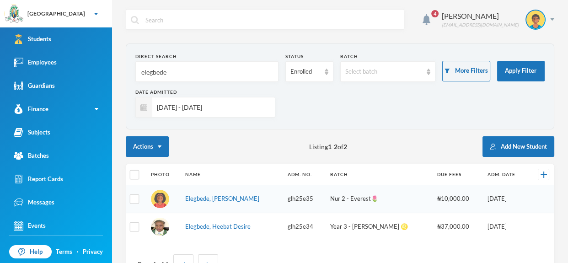
click at [261, 80] on input "elegbede" at bounding box center [206, 72] width 133 height 21
type input "e"
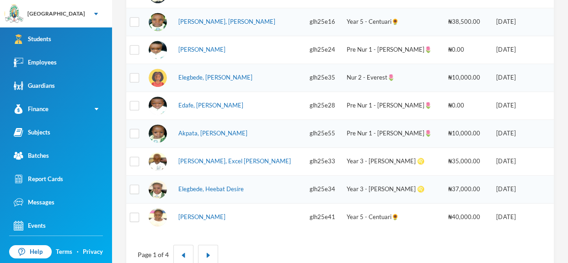
scroll to position [512, 0]
click at [206, 255] on img "button" at bounding box center [207, 254] width 5 height 5
click at [204, 253] on button "button" at bounding box center [208, 254] width 20 height 20
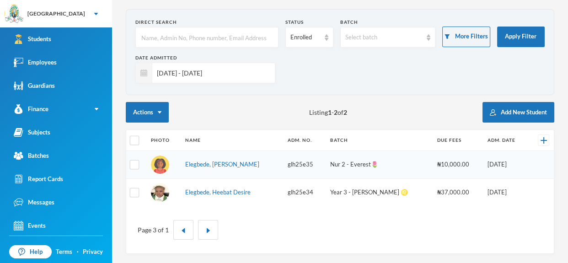
click at [209, 233] on img "button" at bounding box center [207, 230] width 5 height 5
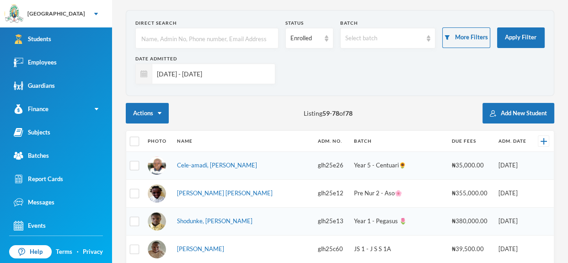
click at [183, 230] on td "Shodunke, Ope Moses" at bounding box center [242, 222] width 141 height 28
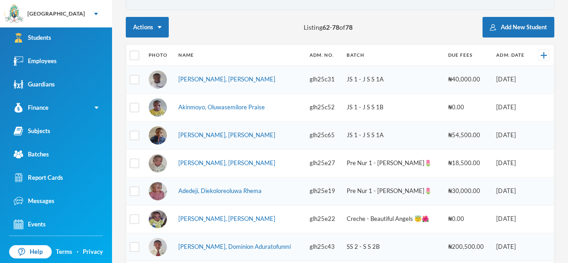
scroll to position [0, 0]
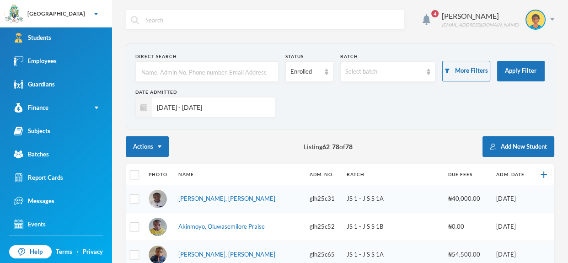
click at [264, 69] on input "text" at bounding box center [206, 72] width 133 height 21
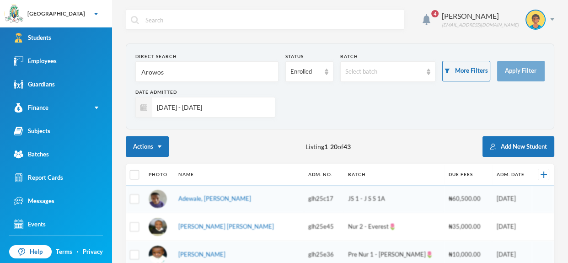
type input "Arowosa"
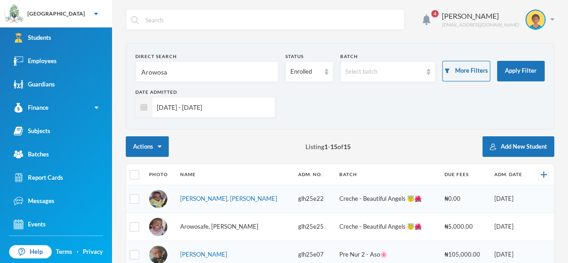
click at [250, 225] on link "Arowosafe, Sunmisola Eliana" at bounding box center [219, 226] width 78 height 7
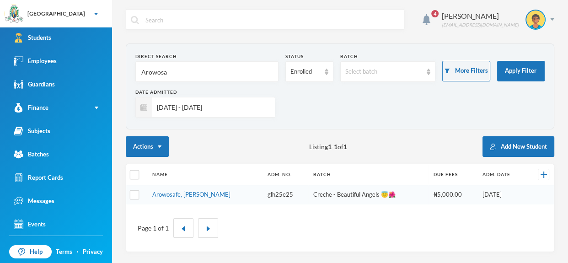
click at [205, 65] on input "Arowosa" at bounding box center [206, 72] width 133 height 21
type input "A"
type input "Ayoola"
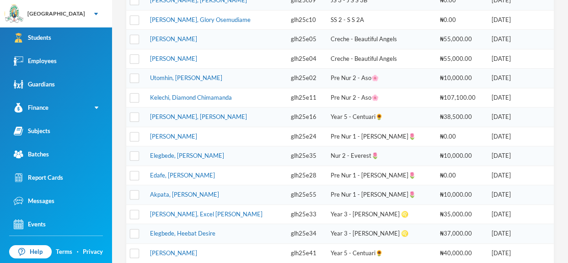
scroll to position [284, 0]
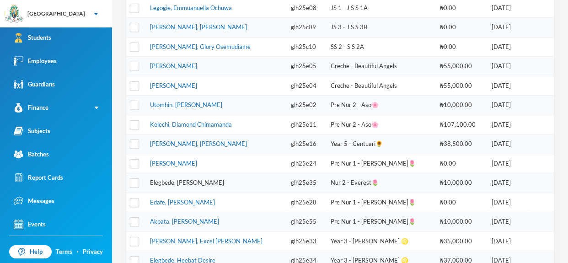
click at [200, 179] on link "Elegbede, Adeeva Romola" at bounding box center [187, 182] width 74 height 7
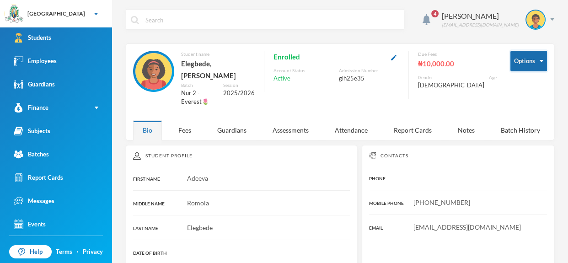
click at [541, 59] on button "Options" at bounding box center [528, 61] width 37 height 21
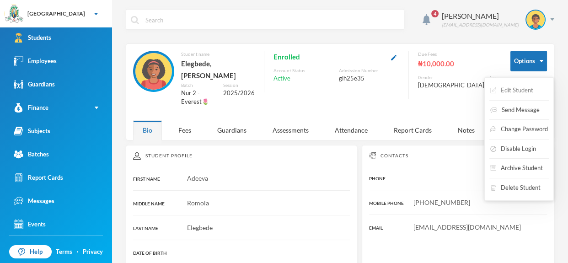
click at [525, 88] on button "Edit Student" at bounding box center [511, 90] width 45 height 16
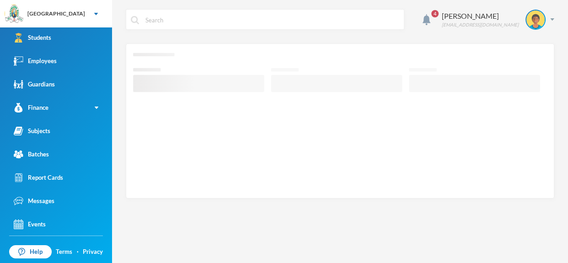
click at [324, 92] on icon "Loading interface..." at bounding box center [340, 120] width 414 height 138
click at [288, 101] on icon "Loading interface..." at bounding box center [340, 120] width 414 height 138
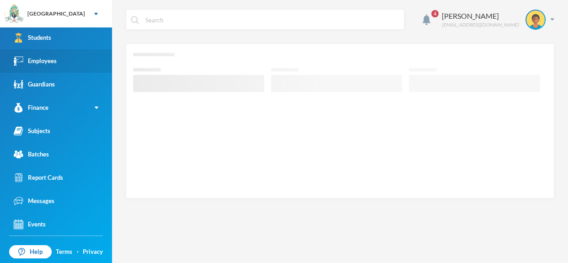
click at [77, 48] on link "Students" at bounding box center [56, 37] width 112 height 23
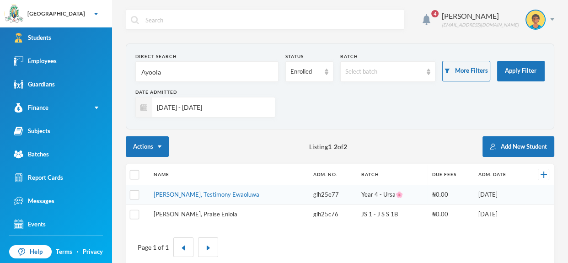
click at [212, 212] on link "Ayoola-oladimeji, Praise Eniola" at bounding box center [196, 213] width 84 height 7
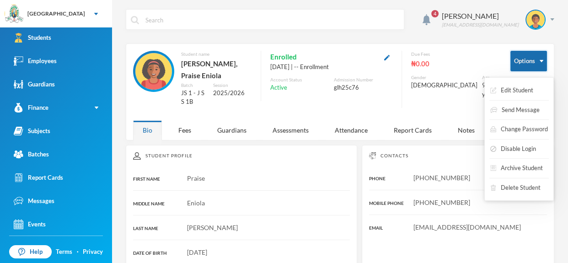
click at [544, 64] on button "Options" at bounding box center [528, 61] width 37 height 21
click at [520, 95] on button "Edit Student" at bounding box center [511, 90] width 45 height 16
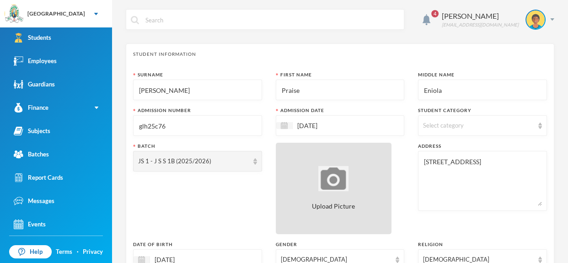
click at [379, 183] on div "Upload Picture" at bounding box center [334, 188] width 116 height 91
type input "C:\fakepath\1001408737.jpeg"
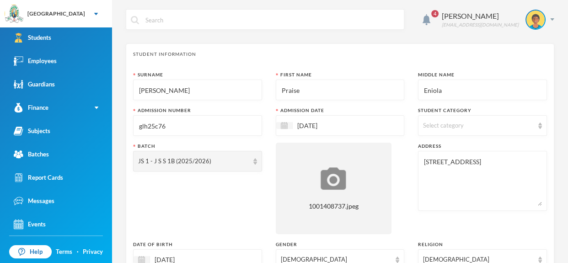
scroll to position [436, 0]
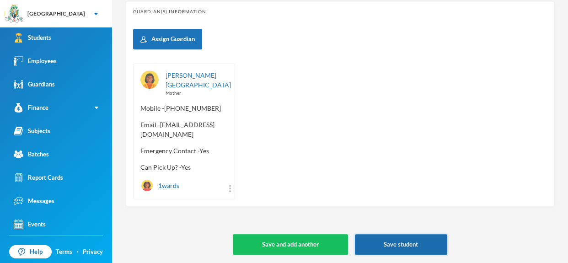
click at [418, 241] on button "Save student" at bounding box center [401, 244] width 92 height 21
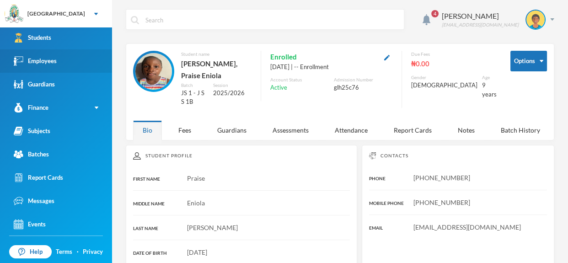
click at [71, 64] on link "Employees" at bounding box center [56, 60] width 112 height 23
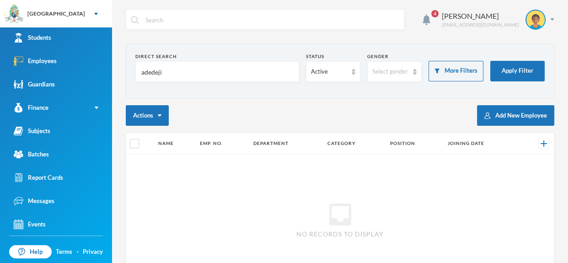
click at [174, 70] on input "adedeji" at bounding box center [217, 72] width 154 height 21
type input "a"
click at [193, 68] on input "text" at bounding box center [217, 72] width 154 height 21
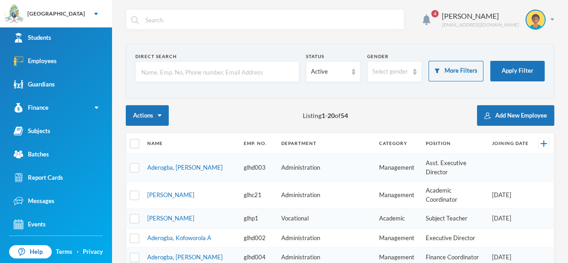
click at [193, 71] on input "text" at bounding box center [217, 72] width 154 height 21
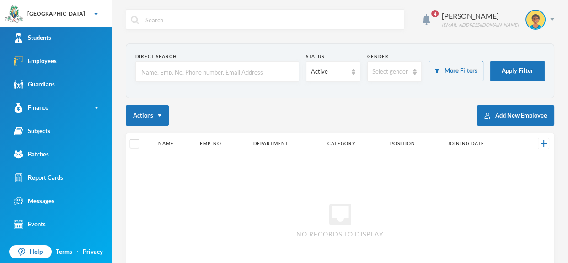
click at [193, 71] on input "text" at bounding box center [217, 72] width 154 height 21
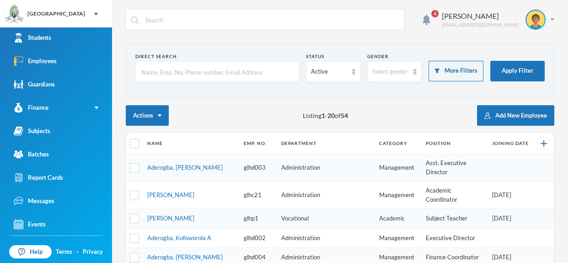
type input "A"
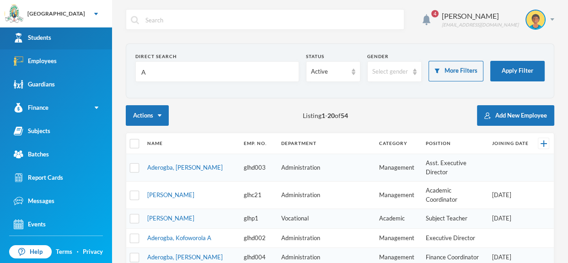
click at [94, 32] on link "Students" at bounding box center [56, 37] width 112 height 23
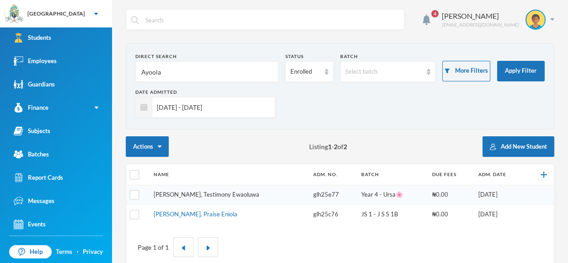
click at [249, 193] on link "Ayoola-oladimeji, Testimony Ewaoluwa" at bounding box center [207, 194] width 106 height 7
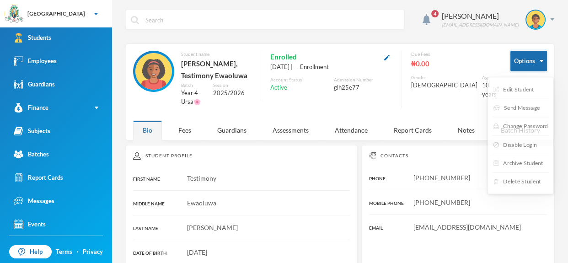
click at [541, 62] on img "button" at bounding box center [542, 61] width 4 height 2
click at [524, 92] on button "Edit Student" at bounding box center [511, 90] width 45 height 16
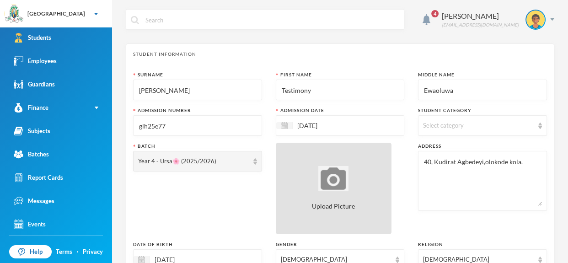
click at [346, 190] on img at bounding box center [333, 178] width 30 height 25
type input "C:\fakepath\1001408740.jpeg"
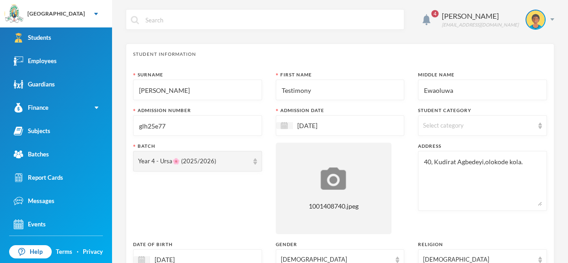
scroll to position [341, 0]
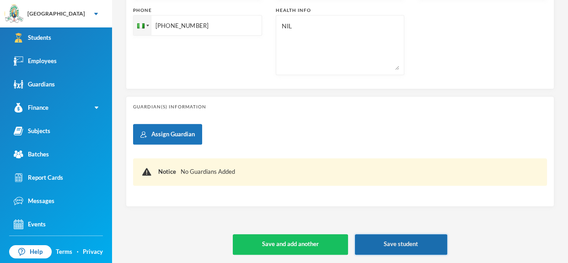
click at [412, 243] on button "Save student" at bounding box center [401, 244] width 92 height 21
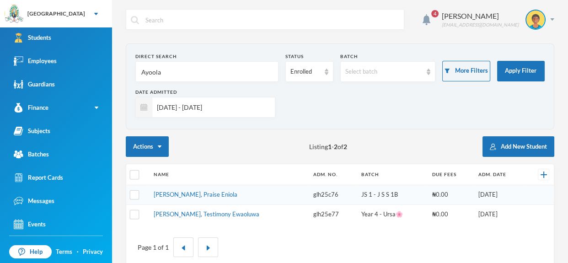
click at [163, 70] on input "Ayoola" at bounding box center [206, 72] width 133 height 21
type input "A"
type input "Ele"
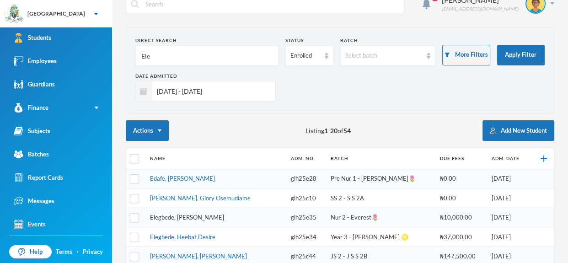
click at [204, 221] on link "Elegbede, Adeeva Romola" at bounding box center [187, 217] width 74 height 7
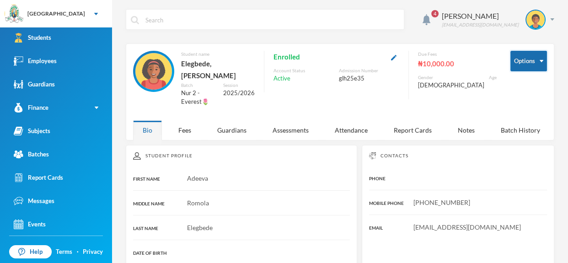
click at [539, 63] on button "Options" at bounding box center [528, 61] width 37 height 21
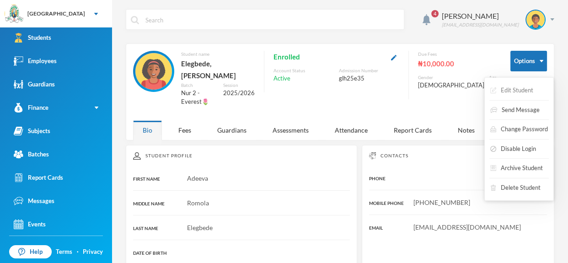
click at [524, 87] on button "Edit Student" at bounding box center [511, 90] width 45 height 16
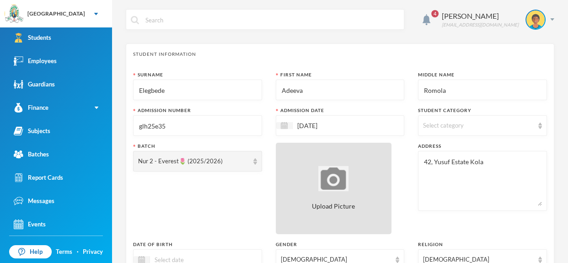
click at [331, 178] on img at bounding box center [333, 178] width 30 height 25
type input "C:\fakepath\1001408592.jpeg"
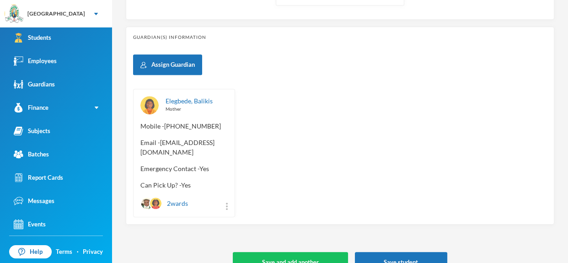
scroll to position [428, 0]
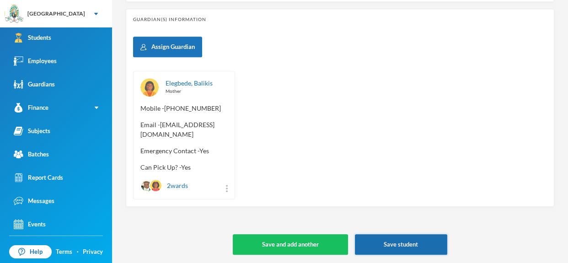
click at [411, 243] on button "Save student" at bounding box center [401, 244] width 92 height 21
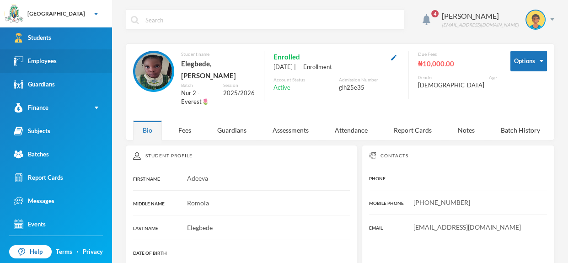
click at [69, 63] on link "Employees" at bounding box center [56, 60] width 112 height 23
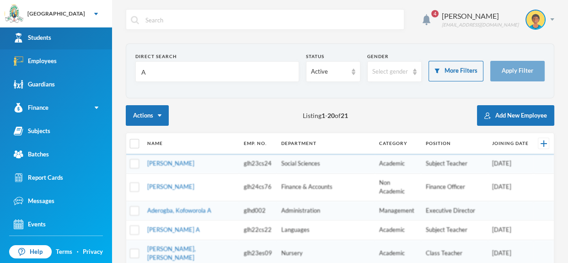
click at [54, 41] on link "Students" at bounding box center [56, 37] width 112 height 23
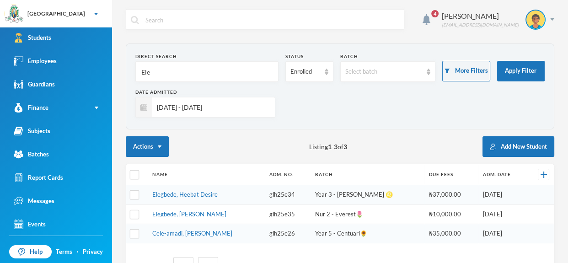
click at [151, 72] on input "Ele" at bounding box center [206, 72] width 133 height 21
type input "E"
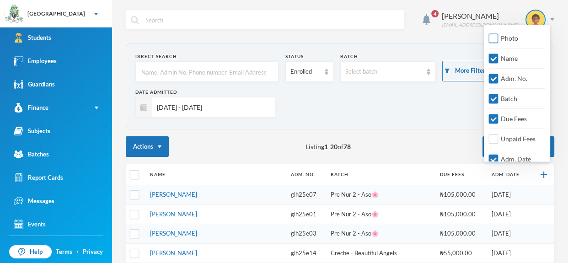
click at [495, 38] on input "Photo" at bounding box center [494, 39] width 10 height 10
checkbox input "true"
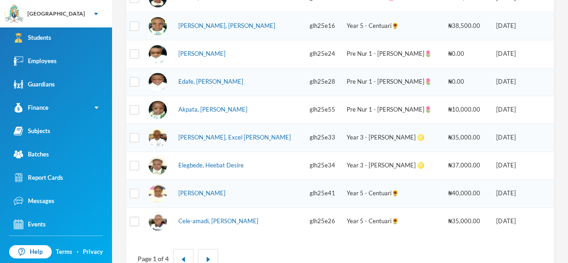
scroll to position [535, 0]
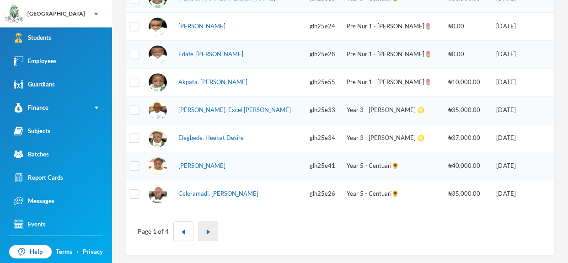
click at [209, 231] on img "button" at bounding box center [207, 231] width 5 height 5
click at [206, 229] on img "button" at bounding box center [207, 231] width 5 height 5
click at [208, 232] on img "button" at bounding box center [207, 231] width 5 height 5
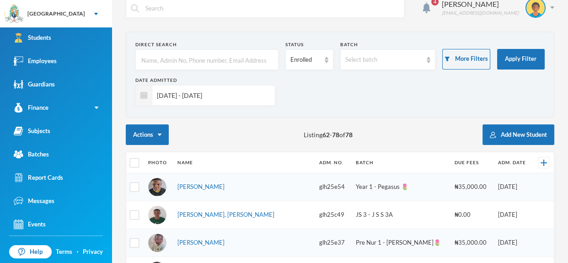
scroll to position [5, 0]
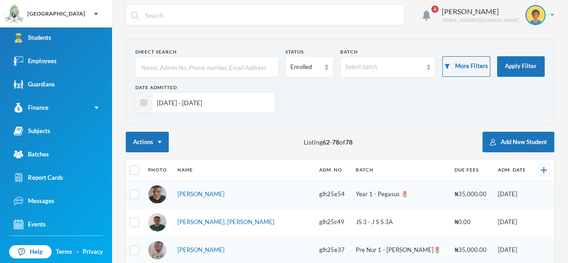
click at [227, 75] on input "text" at bounding box center [206, 67] width 133 height 21
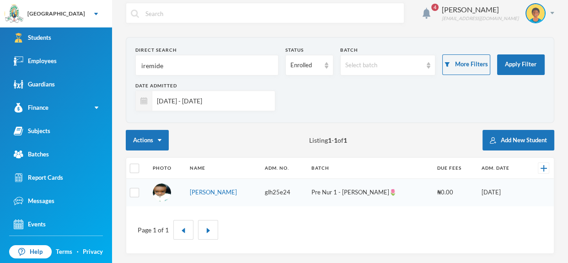
scroll to position [5, 0]
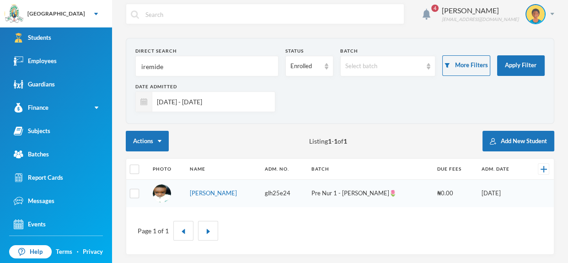
click at [216, 59] on input "iremide" at bounding box center [206, 66] width 133 height 21
type input "i"
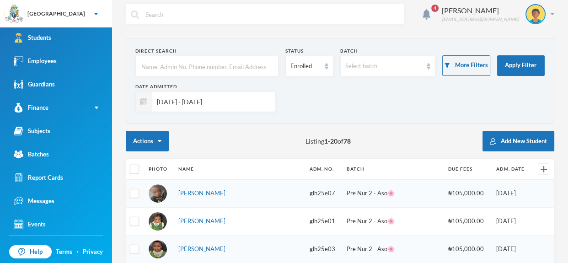
scroll to position [61, 0]
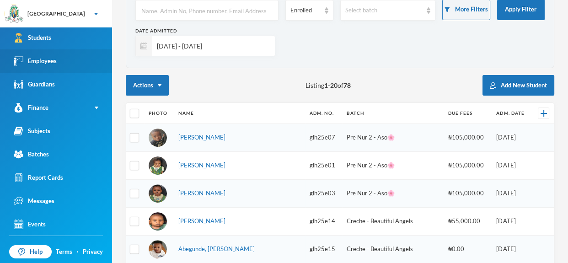
click at [83, 55] on link "Employees" at bounding box center [56, 60] width 112 height 23
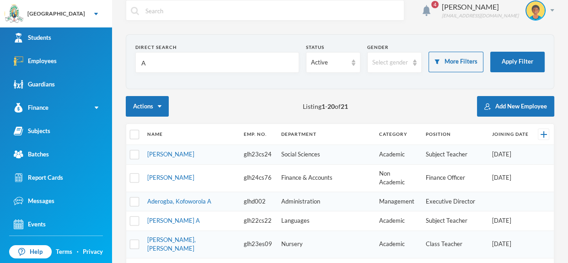
scroll to position [6, 0]
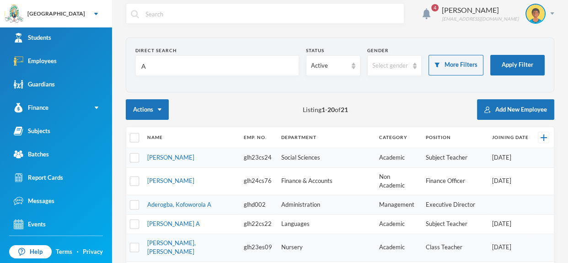
click at [220, 70] on input "A" at bounding box center [217, 66] width 154 height 21
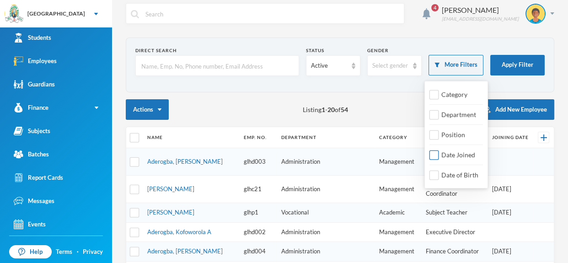
click at [438, 155] on input "Date Joined" at bounding box center [434, 155] width 10 height 10
checkbox input "true"
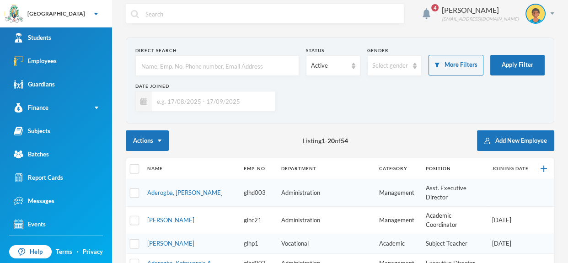
click at [228, 106] on input "text" at bounding box center [211, 101] width 118 height 21
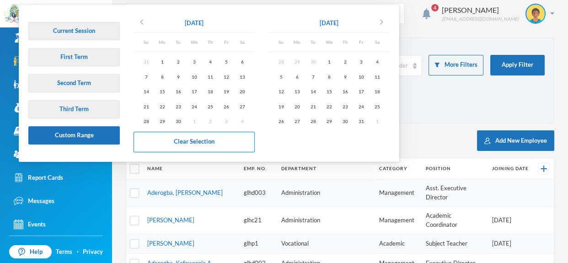
click at [228, 106] on div "26" at bounding box center [226, 106] width 16 height 11
click at [140, 22] on icon "chevron_left" at bounding box center [141, 21] width 11 height 11
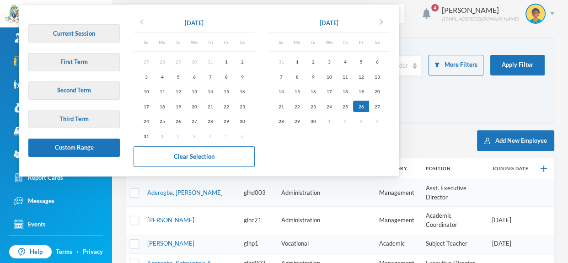
click at [140, 22] on icon "chevron_left" at bounding box center [141, 21] width 11 height 11
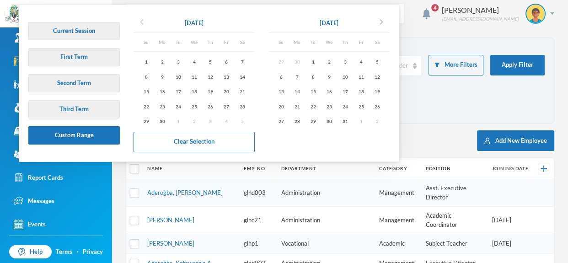
click at [140, 22] on icon "chevron_left" at bounding box center [141, 21] width 11 height 11
click at [212, 59] on div "1" at bounding box center [210, 61] width 16 height 11
click at [387, 18] on icon "chevron_right" at bounding box center [381, 21] width 11 height 11
click at [386, 21] on icon "chevron_right" at bounding box center [381, 21] width 11 height 11
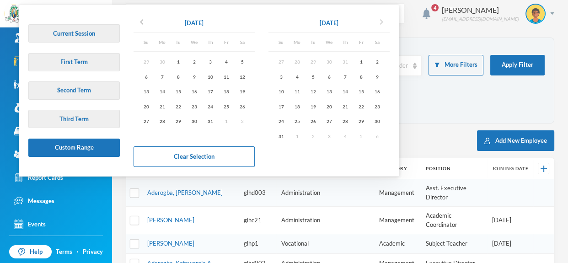
click at [386, 21] on icon "chevron_right" at bounding box center [381, 21] width 11 height 11
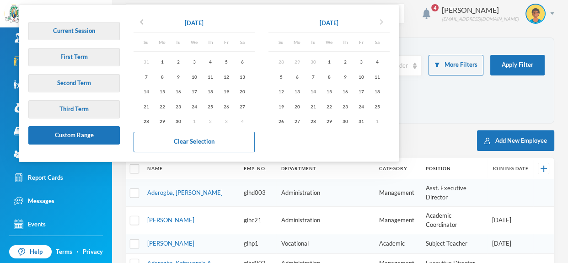
click at [386, 21] on icon "chevron_right" at bounding box center [381, 21] width 11 height 11
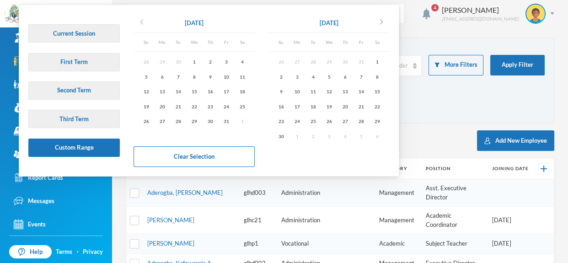
click at [142, 23] on icon "chevron_left" at bounding box center [141, 21] width 11 height 11
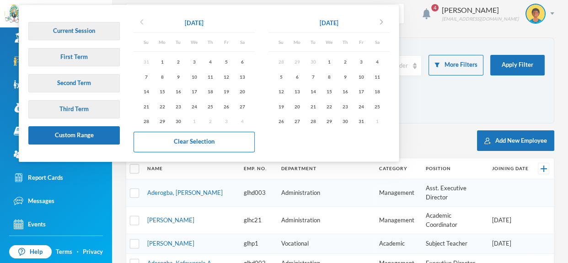
click at [142, 23] on icon "chevron_left" at bounding box center [141, 21] width 11 height 11
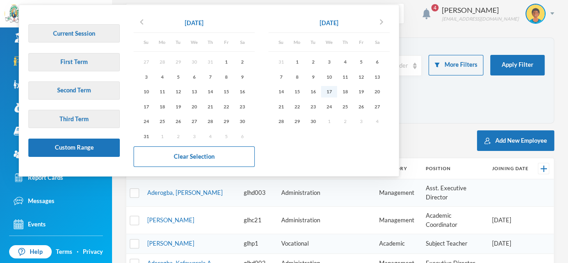
click at [333, 91] on div "17" at bounding box center [329, 91] width 16 height 11
type input "[DATE] - [DATE]"
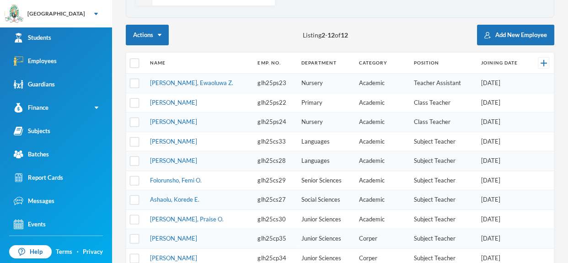
scroll to position [111, 0]
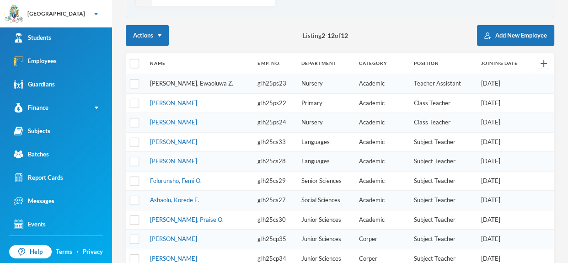
click at [198, 80] on link "[PERSON_NAME], Ewaoluwa Z." at bounding box center [191, 83] width 83 height 7
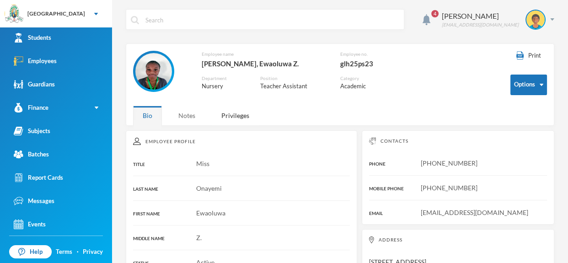
click at [185, 114] on div "Notes" at bounding box center [187, 116] width 36 height 20
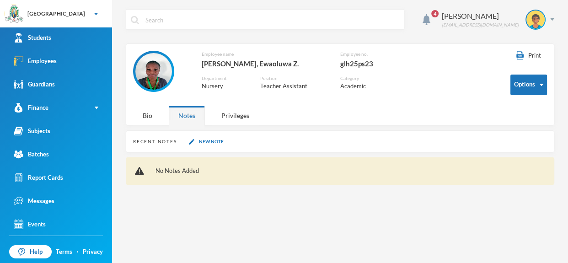
click at [216, 146] on div "Recent Notes New Note" at bounding box center [340, 141] width 428 height 22
click at [201, 142] on button "New Note" at bounding box center [206, 142] width 40 height 8
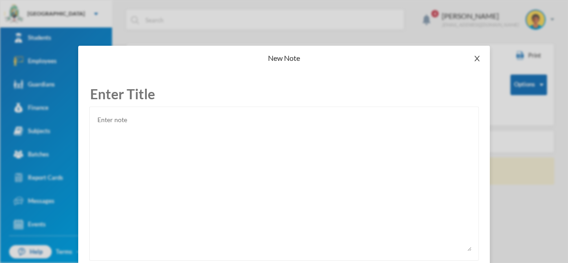
click at [479, 58] on icon "icon: close" at bounding box center [476, 58] width 7 height 7
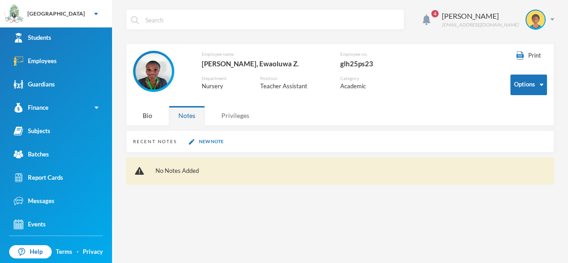
click at [240, 119] on div "Privileges" at bounding box center [235, 116] width 47 height 20
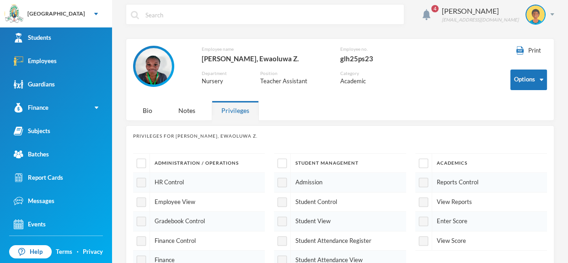
scroll to position [3, 0]
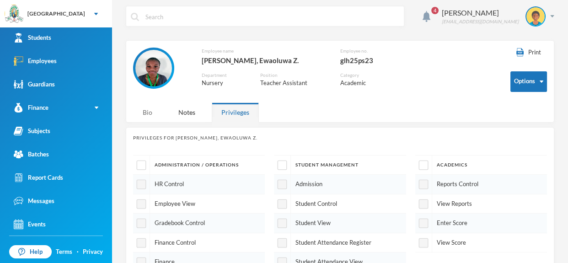
click at [145, 115] on div "Bio" at bounding box center [147, 112] width 29 height 20
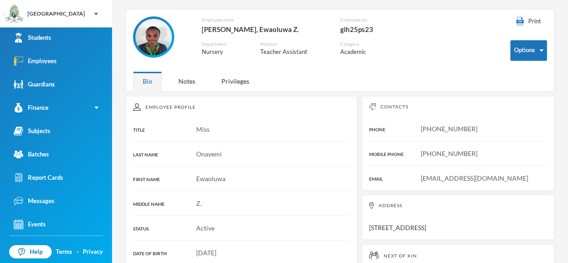
scroll to position [0, 0]
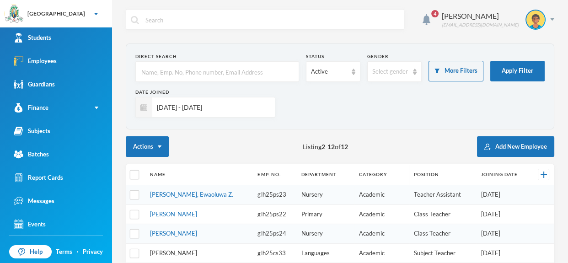
click at [179, 252] on link "[PERSON_NAME]" at bounding box center [173, 252] width 47 height 7
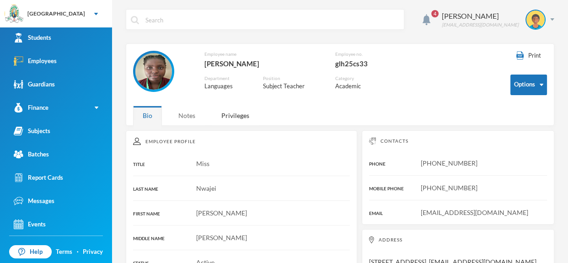
click at [190, 118] on div "Notes" at bounding box center [187, 116] width 36 height 20
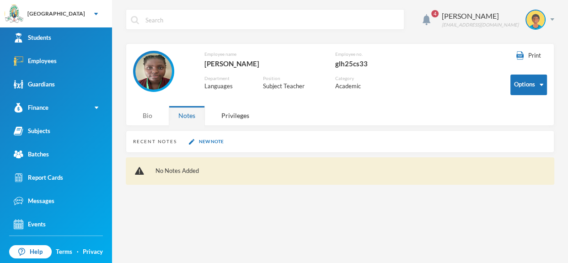
click at [150, 118] on div "Bio" at bounding box center [147, 116] width 29 height 20
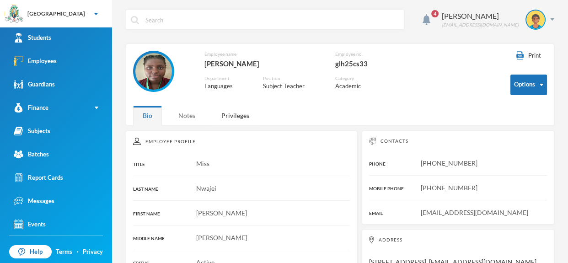
click at [191, 112] on div "Notes" at bounding box center [187, 116] width 36 height 20
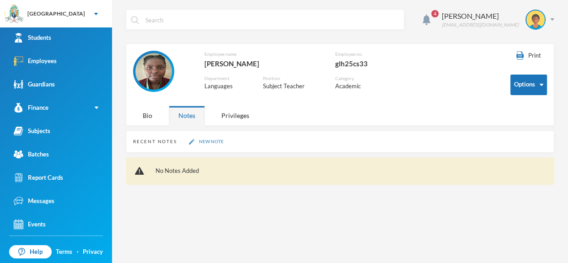
click at [214, 138] on button "New Note" at bounding box center [206, 142] width 40 height 8
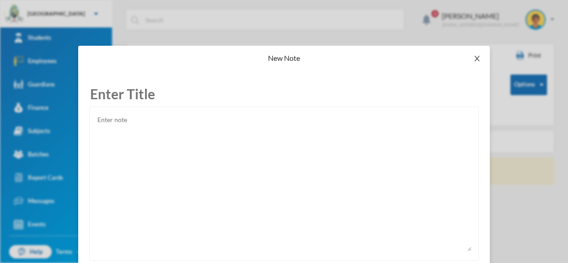
click at [477, 55] on icon "icon: close" at bounding box center [476, 58] width 7 height 7
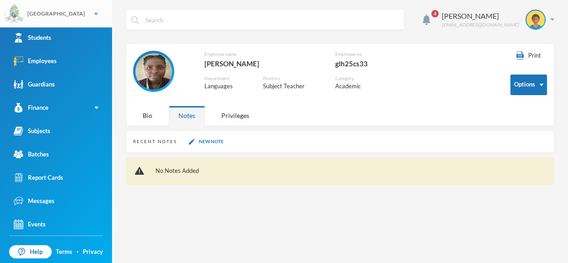
click at [80, 21] on div "[GEOGRAPHIC_DATA]" at bounding box center [56, 13] width 112 height 27
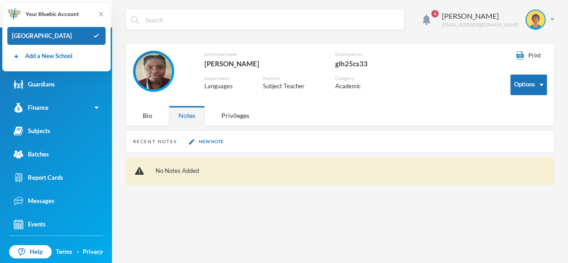
click at [107, 11] on div "Your Bluebic Account Greenland Hall Add a New School" at bounding box center [56, 36] width 108 height 69
click at [207, 23] on input "text" at bounding box center [272, 20] width 255 height 21
click at [102, 16] on img at bounding box center [100, 14] width 9 height 9
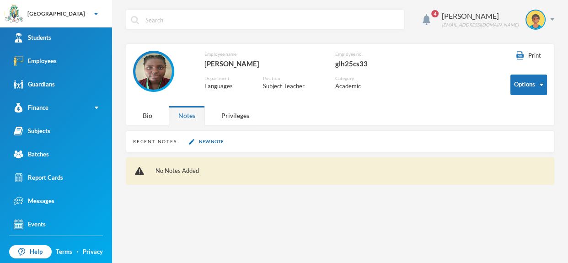
click at [142, 17] on div at bounding box center [265, 19] width 279 height 21
click at [155, 18] on input "text" at bounding box center [272, 20] width 255 height 21
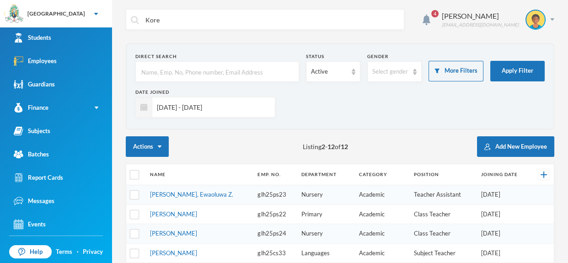
type input "Kore"
click at [161, 64] on input "text" at bounding box center [217, 72] width 154 height 21
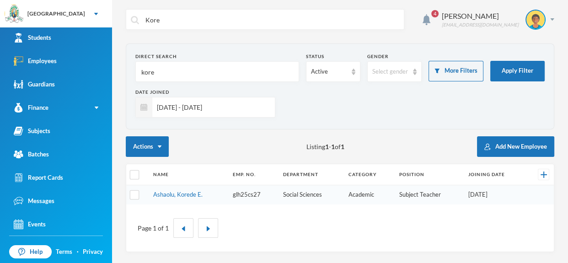
type input "kore"
click at [176, 190] on td "Ashaolu, Korede E." at bounding box center [189, 194] width 80 height 19
click at [176, 193] on link "Ashaolu, Korede E." at bounding box center [177, 194] width 49 height 7
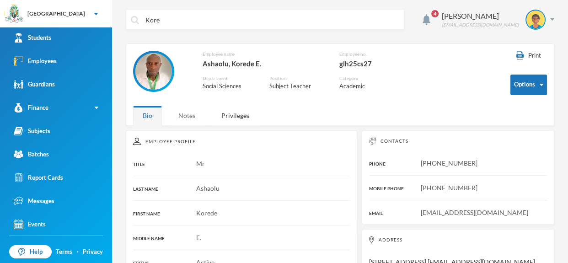
click at [185, 120] on div "Notes" at bounding box center [187, 116] width 36 height 20
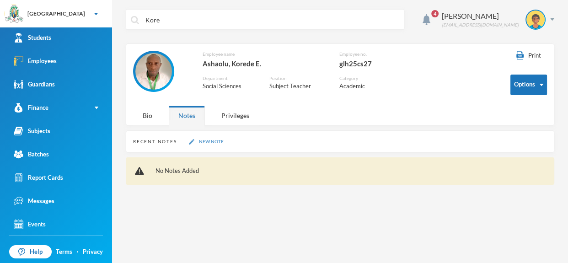
click at [208, 144] on button "New Note" at bounding box center [206, 142] width 40 height 8
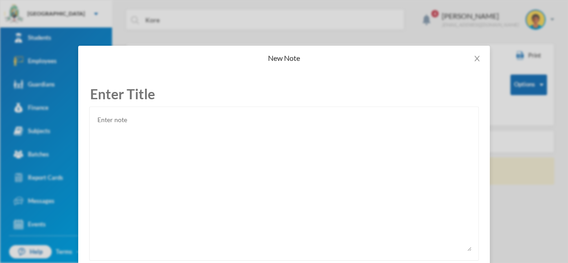
click at [196, 139] on textarea at bounding box center [283, 182] width 375 height 137
paste textarea "Employee Affirmation of Condition Of Service Greenland Hall and Greenland Educa…"
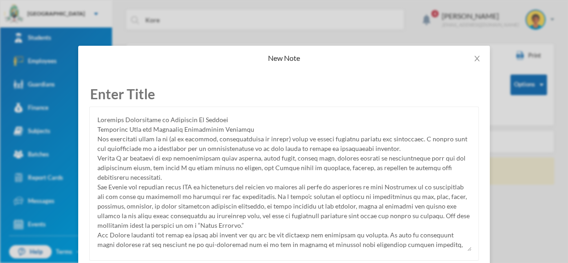
click at [153, 101] on input "text" at bounding box center [284, 93] width 390 height 25
click at [93, 120] on div at bounding box center [284, 184] width 390 height 154
click at [93, 117] on div at bounding box center [284, 184] width 390 height 154
click at [98, 122] on textarea at bounding box center [283, 182] width 375 height 137
type textarea "Employee Affirmation of Condition Of Service Greenland Hall and Greenland Educa…"
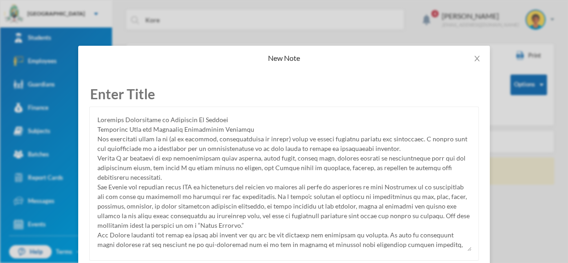
drag, startPoint x: 98, startPoint y: 122, endPoint x: 226, endPoint y: 112, distance: 128.8
click at [226, 112] on div at bounding box center [284, 184] width 390 height 154
click at [178, 85] on input "text" at bounding box center [284, 93] width 390 height 25
paste input "Employee Affirmation of Condition Of Service"
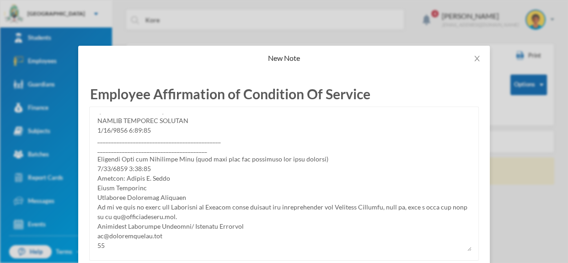
scroll to position [47, 0]
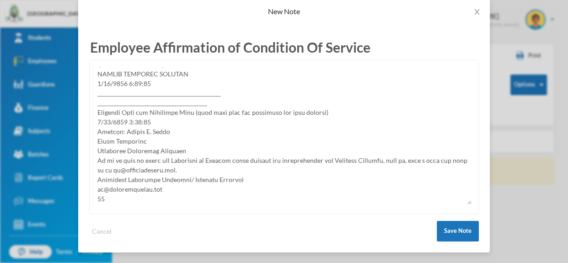
type input "Employee Affirmation of Condition Of Service"
click at [494, 67] on div "New Note Employee Affirmation of Condition Of Service Cancel Save Note" at bounding box center [284, 131] width 568 height 263
click at [475, 11] on icon "icon: close" at bounding box center [476, 11] width 7 height 7
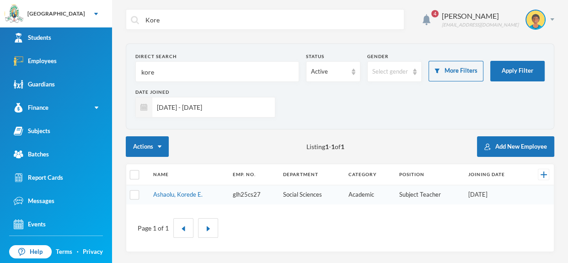
click at [179, 80] on input "kore" at bounding box center [217, 72] width 154 height 21
click at [198, 196] on link "Ashaolu, Korede E." at bounding box center [177, 194] width 49 height 7
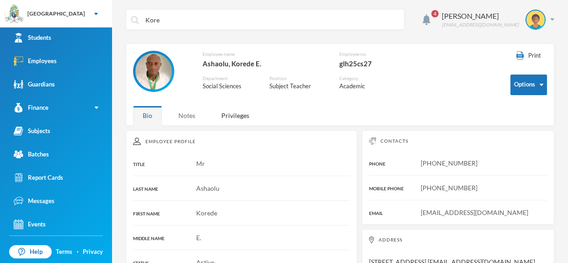
click at [187, 123] on div "Notes" at bounding box center [187, 116] width 36 height 20
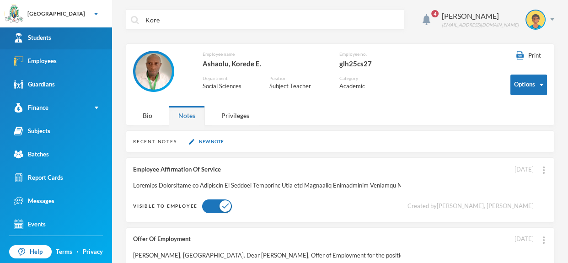
click at [43, 38] on div "Students" at bounding box center [32, 38] width 37 height 10
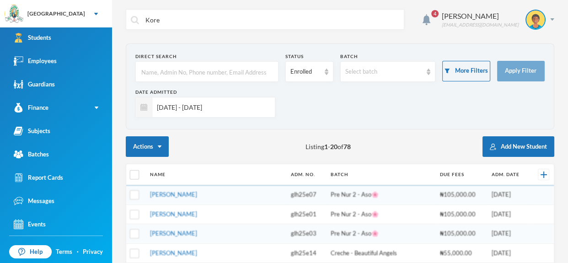
click at [204, 70] on input "text" at bounding box center [206, 72] width 133 height 21
type input "r"
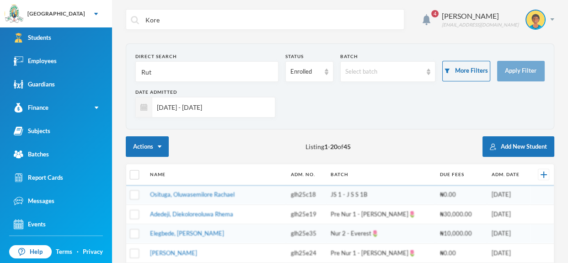
type input "[PERSON_NAME]"
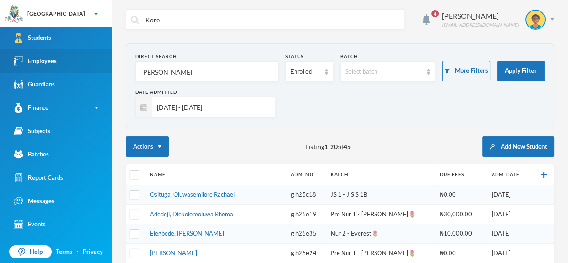
click at [63, 64] on link "Employees" at bounding box center [56, 60] width 112 height 23
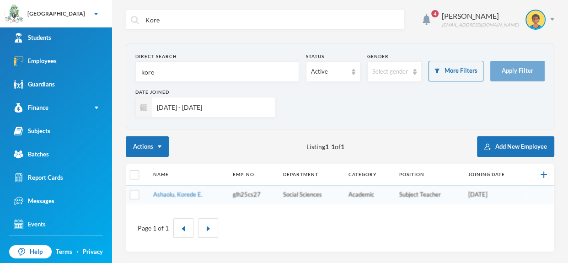
click at [205, 78] on input "kore" at bounding box center [217, 72] width 154 height 21
type input "k"
type input "r"
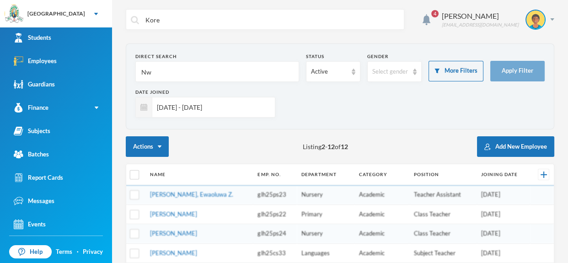
type input "Nwa"
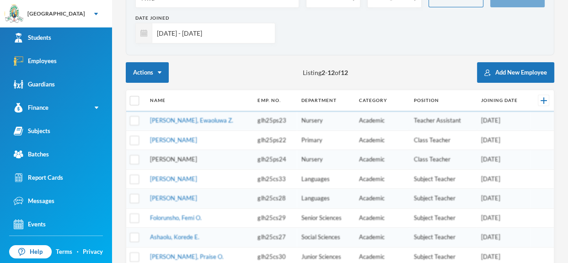
scroll to position [79, 0]
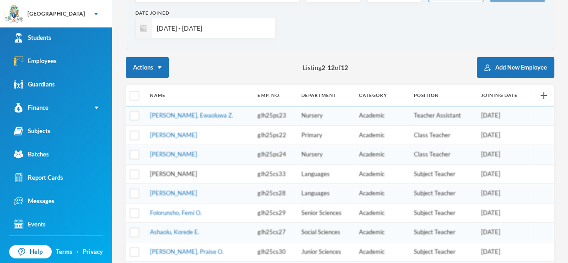
click at [176, 172] on link "[PERSON_NAME]" at bounding box center [173, 173] width 47 height 7
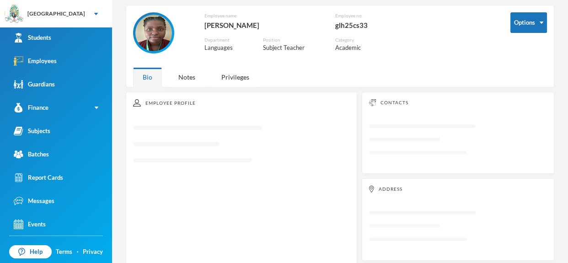
scroll to position [36, 0]
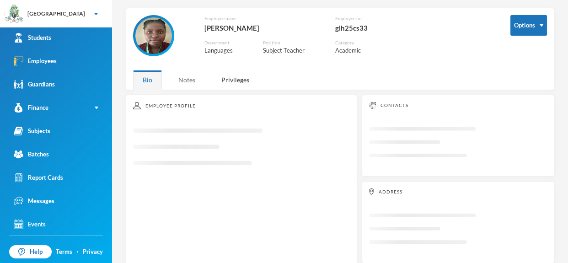
click at [181, 82] on div "Notes" at bounding box center [187, 80] width 36 height 20
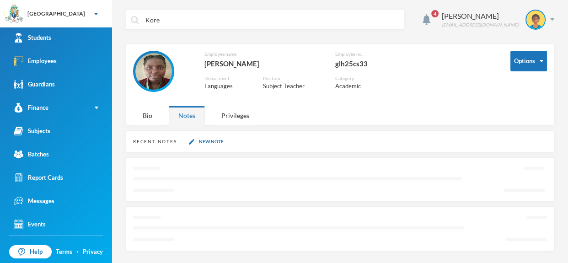
scroll to position [0, 0]
click at [154, 147] on div "Recent Notes New Note" at bounding box center [340, 141] width 428 height 22
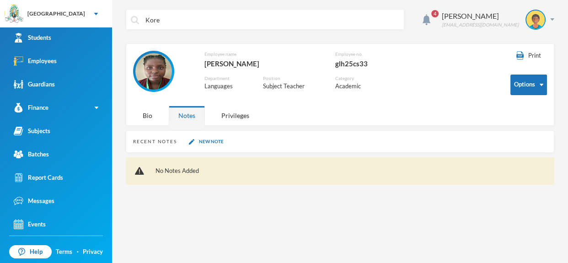
click at [149, 142] on div "Recent Notes" at bounding box center [155, 141] width 44 height 7
click at [154, 141] on div "Recent Notes" at bounding box center [155, 141] width 44 height 7
click at [171, 161] on div "No Notes Added" at bounding box center [340, 170] width 428 height 27
click at [160, 21] on input "Kore" at bounding box center [272, 20] width 255 height 21
type input "K"
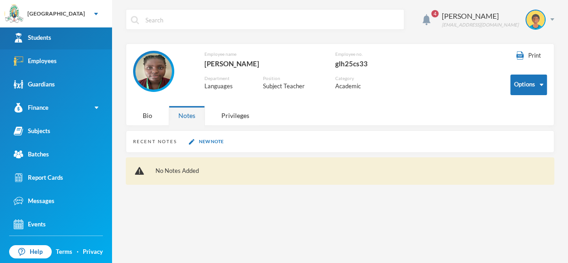
click at [72, 36] on link "Students" at bounding box center [56, 37] width 112 height 23
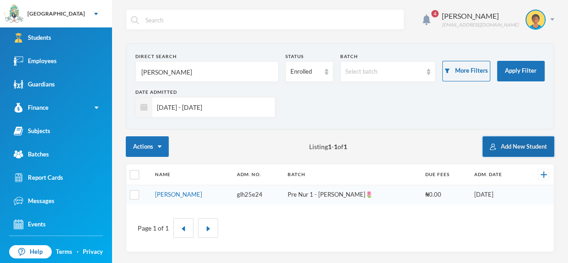
click at [536, 147] on button "Add New Student" at bounding box center [518, 146] width 72 height 21
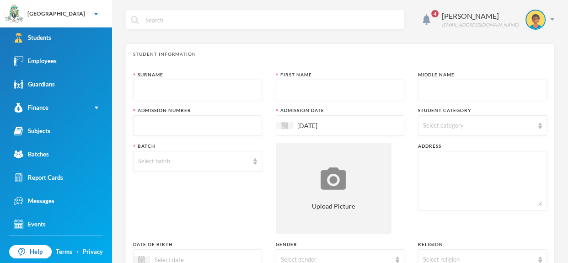
click at [233, 94] on input "text" at bounding box center [197, 90] width 119 height 21
type input "Chioma"
click at [359, 91] on input "text" at bounding box center [340, 90] width 119 height 21
type input "Anozie"
click at [425, 95] on input "text" at bounding box center [482, 90] width 119 height 21
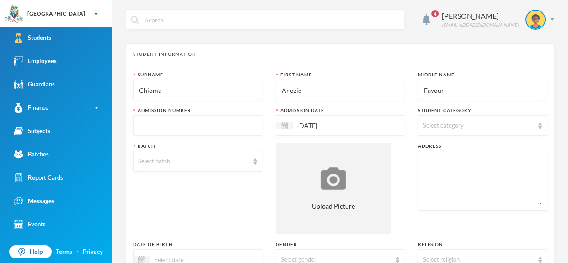
type input "Favour"
click at [228, 130] on input "text" at bounding box center [197, 126] width 119 height 21
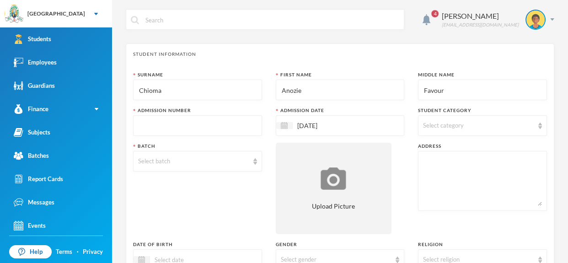
scroll to position [1, 0]
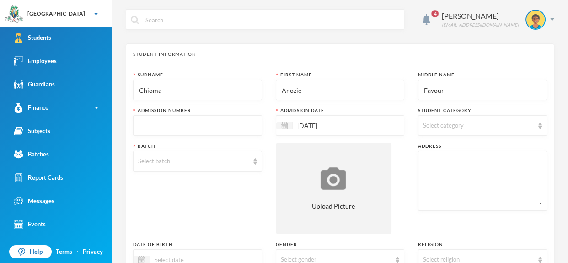
click at [217, 130] on input "text" at bounding box center [197, 126] width 119 height 21
click at [258, 161] on div "Select batch" at bounding box center [197, 161] width 129 height 21
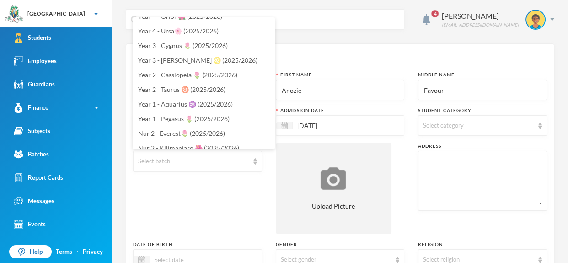
scroll to position [217, 0]
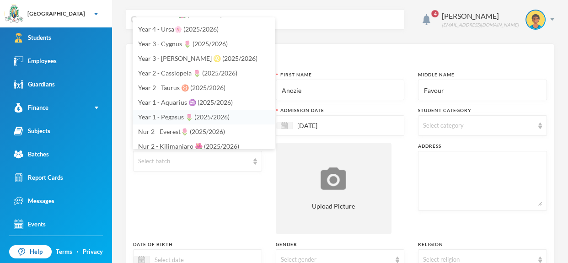
click at [212, 115] on span "Year 1 - Pegasus 🌷 (2025/2026)" at bounding box center [183, 117] width 91 height 8
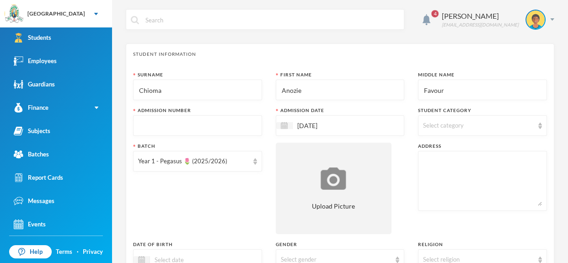
click at [220, 125] on input "text" at bounding box center [197, 126] width 119 height 21
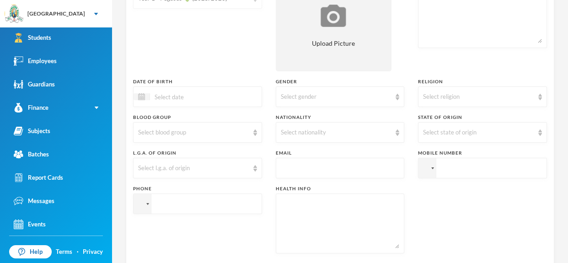
scroll to position [165, 0]
click at [137, 94] on div at bounding box center [142, 94] width 16 height 7
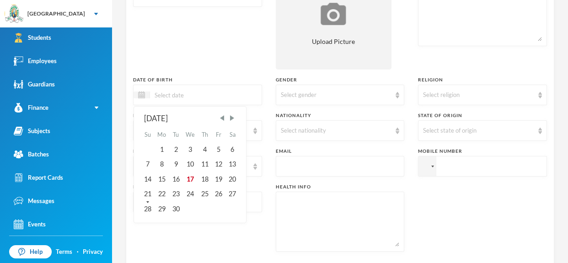
click at [191, 117] on div "[DATE]" at bounding box center [190, 118] width 92 height 11
click at [225, 118] on span "Previous Month" at bounding box center [222, 118] width 8 height 8
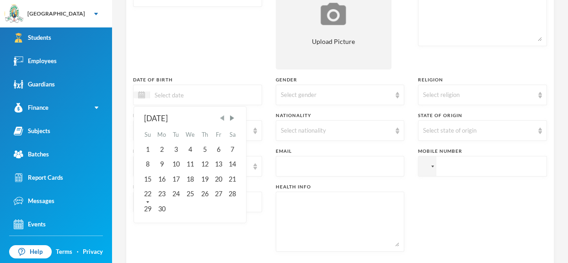
click at [225, 118] on span "Previous Month" at bounding box center [222, 118] width 8 height 8
click at [181, 117] on div "[DATE]" at bounding box center [190, 118] width 92 height 11
click at [188, 115] on div "[DATE]" at bounding box center [190, 118] width 92 height 11
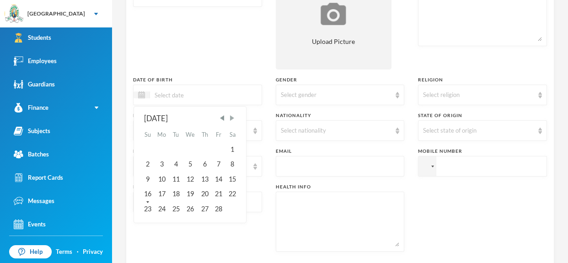
click at [232, 119] on span "Next Month" at bounding box center [232, 118] width 8 height 8
click at [222, 118] on span "Previous Month" at bounding box center [222, 118] width 8 height 8
click at [185, 96] on input "02/12/0002021" at bounding box center [188, 95] width 77 height 11
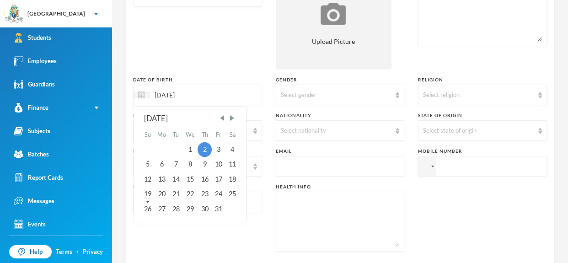
click at [193, 96] on input "[DATE]" at bounding box center [188, 95] width 77 height 11
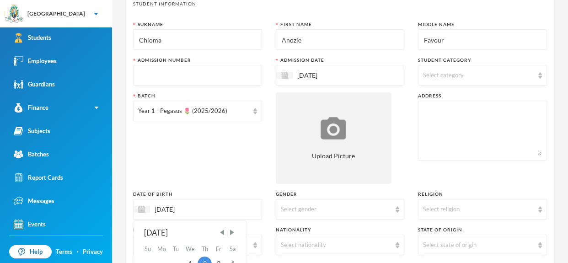
scroll to position [50, 0]
type input "[DATE]"
click at [541, 209] on img at bounding box center [540, 209] width 4 height 6
click at [518, 225] on li "[DEMOGRAPHIC_DATA]" at bounding box center [482, 229] width 129 height 15
click at [542, 244] on div "Select state of origin" at bounding box center [482, 245] width 129 height 21
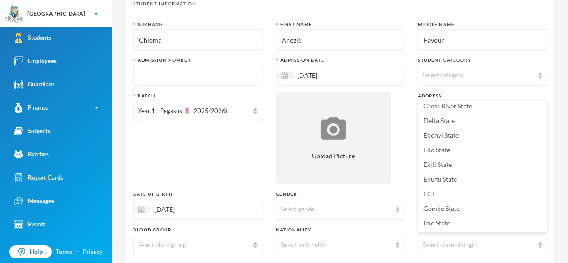
scroll to position [138, 0]
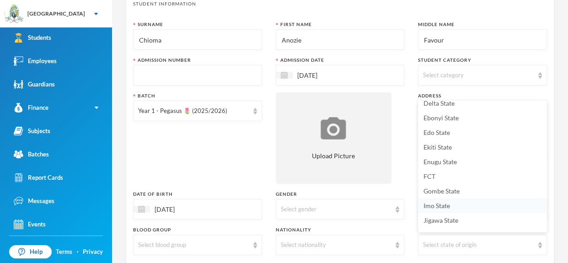
click at [504, 208] on li "Imo State" at bounding box center [482, 205] width 129 height 15
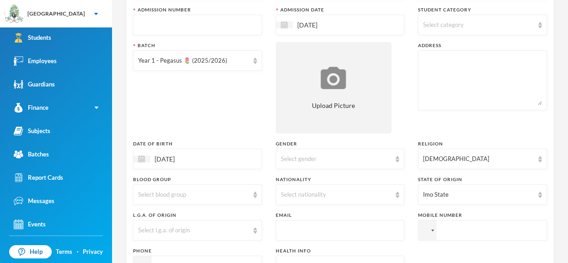
scroll to position [104, 0]
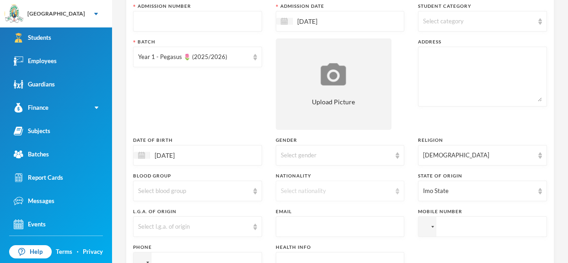
click at [398, 193] on img at bounding box center [398, 191] width 4 height 6
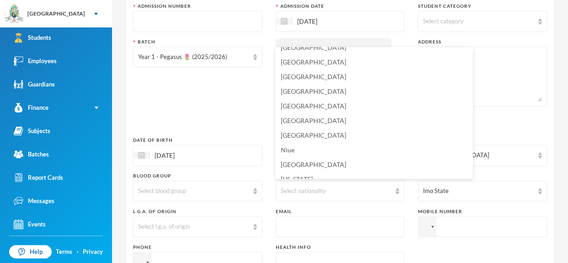
scroll to position [2249, 0]
click at [351, 134] on li "[GEOGRAPHIC_DATA]" at bounding box center [374, 134] width 198 height 15
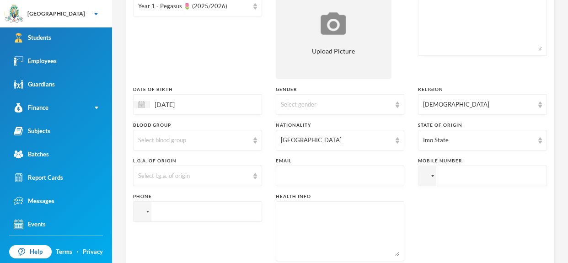
scroll to position [159, 0]
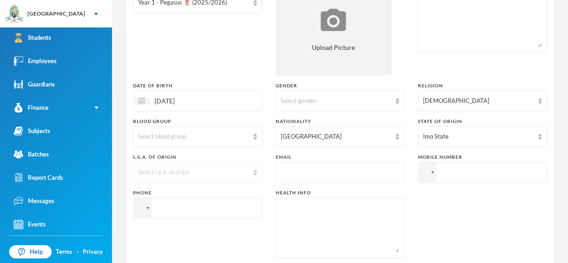
click at [253, 171] on img at bounding box center [255, 172] width 4 height 6
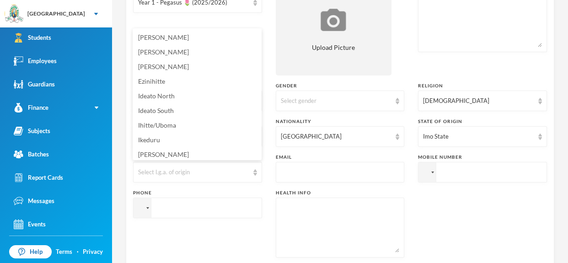
click at [271, 228] on div "Surname [PERSON_NAME] First Name [PERSON_NAME] Middle Name Favour Admission Num…" at bounding box center [340, 89] width 414 height 352
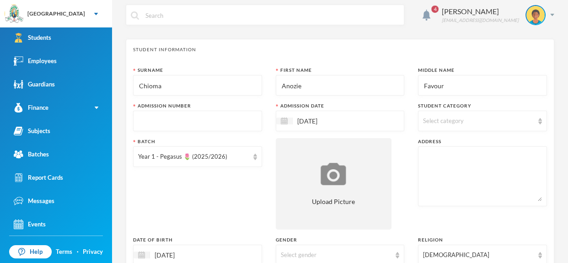
scroll to position [0, 0]
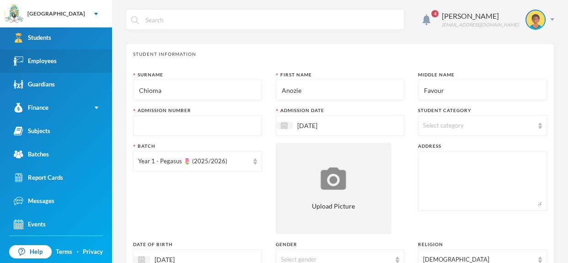
click at [50, 57] on div "Employees" at bounding box center [35, 61] width 43 height 10
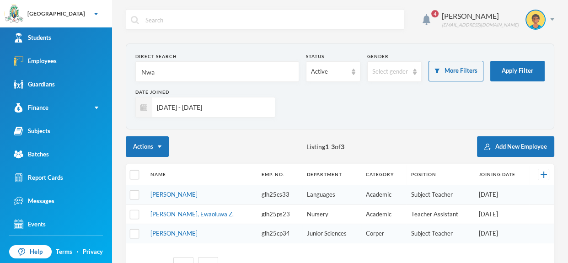
click at [170, 80] on input "Nwa" at bounding box center [217, 72] width 154 height 21
type input "N"
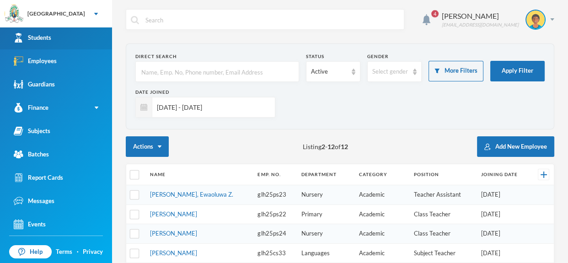
click at [95, 29] on link "Students" at bounding box center [56, 37] width 112 height 23
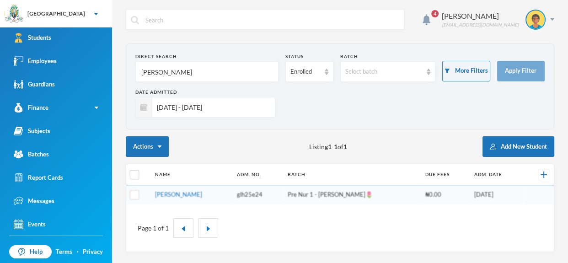
click at [186, 65] on input "[PERSON_NAME]" at bounding box center [206, 72] width 133 height 21
type input "R"
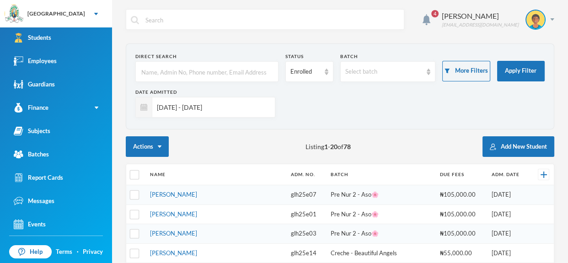
click at [179, 69] on input "text" at bounding box center [206, 72] width 133 height 21
click at [211, 101] on input "[DATE] - [DATE]" at bounding box center [211, 107] width 118 height 21
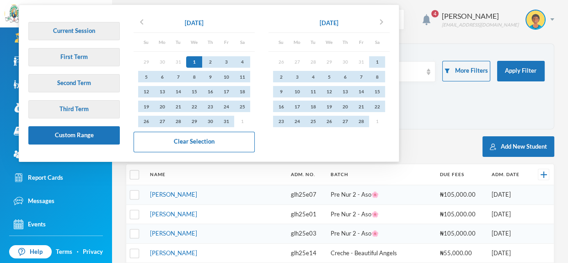
click at [194, 64] on div "1" at bounding box center [194, 61] width 16 height 11
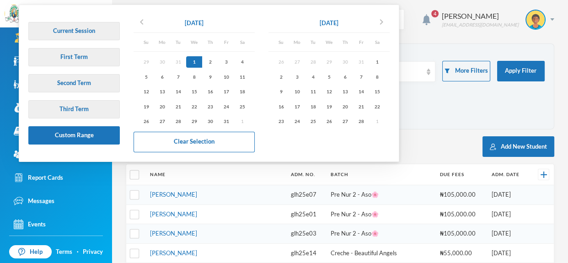
click at [426, 108] on div "Date Admitted [DATE] - [DATE]" at bounding box center [339, 107] width 409 height 36
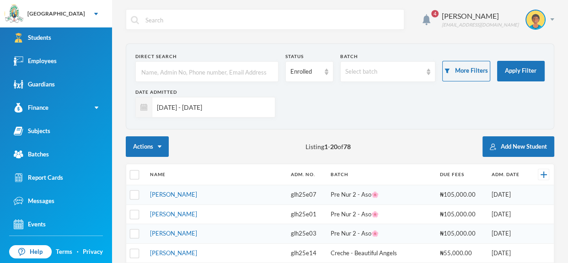
click at [255, 104] on input "[DATE] - [DATE]" at bounding box center [211, 107] width 118 height 21
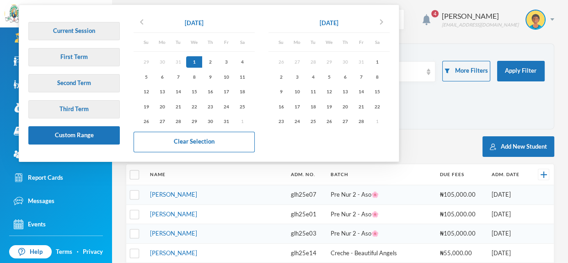
click at [199, 59] on div "1" at bounding box center [194, 61] width 16 height 11
type input "[DATE] - [DATE]"
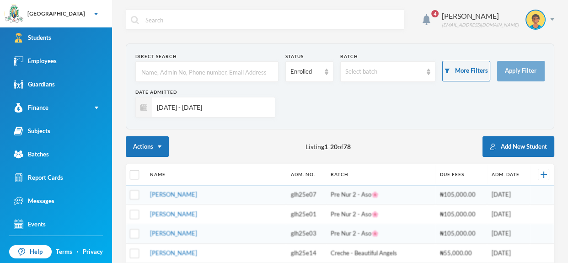
click at [234, 108] on input "[DATE] - [DATE]" at bounding box center [211, 107] width 118 height 21
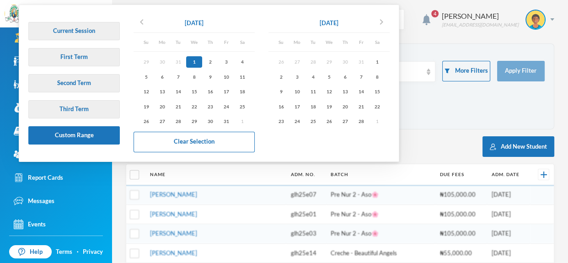
checkbox input "true"
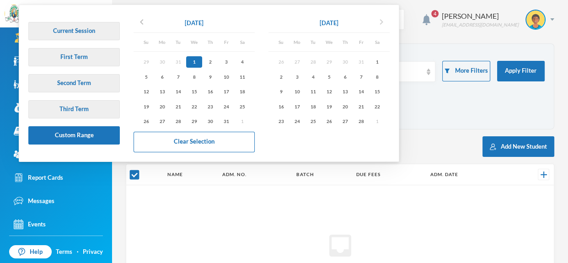
click at [385, 21] on icon "chevron_right" at bounding box center [381, 21] width 11 height 11
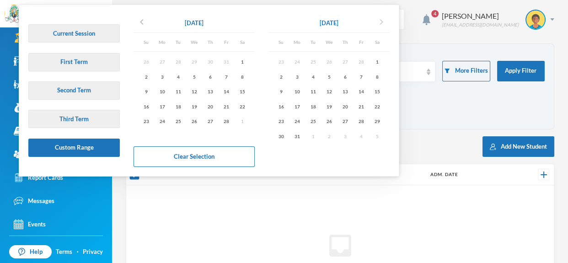
click at [385, 21] on icon "chevron_right" at bounding box center [381, 21] width 11 height 11
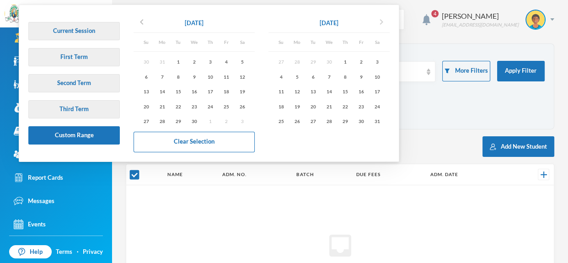
click at [385, 21] on icon "chevron_right" at bounding box center [381, 21] width 11 height 11
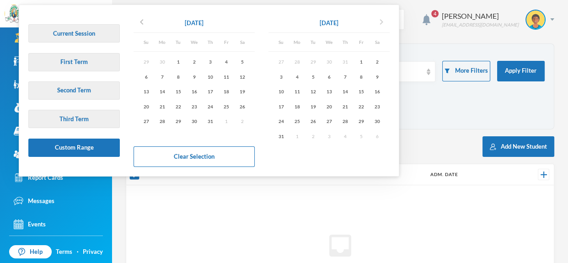
click at [385, 21] on icon "chevron_right" at bounding box center [381, 21] width 11 height 11
click at [329, 91] on div "17" at bounding box center [329, 91] width 16 height 11
click at [313, 142] on div "[DATE] chevron_right Su Mo Tu We Th Fr Sa 31 1 2 3 4 5 6 7 8 9 10 11 12 13 14 1…" at bounding box center [328, 80] width 121 height 132
click at [140, 17] on icon "chevron_left" at bounding box center [141, 21] width 11 height 11
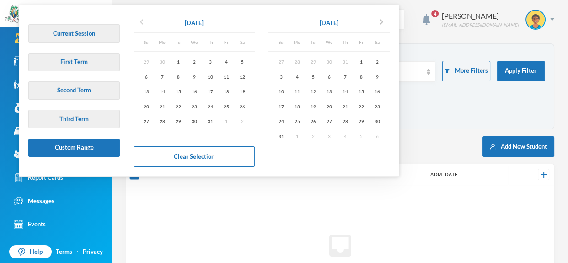
click at [140, 17] on icon "chevron_left" at bounding box center [141, 21] width 11 height 11
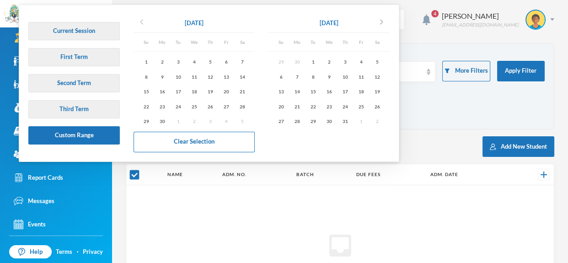
click at [140, 17] on icon "chevron_left" at bounding box center [141, 21] width 11 height 11
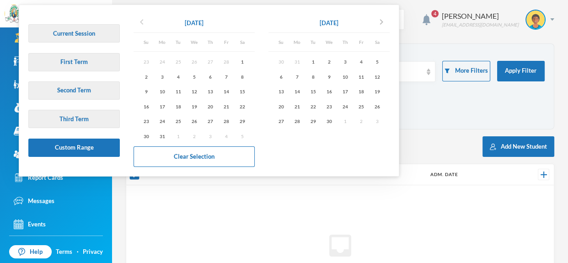
click at [140, 17] on icon "chevron_left" at bounding box center [141, 21] width 11 height 11
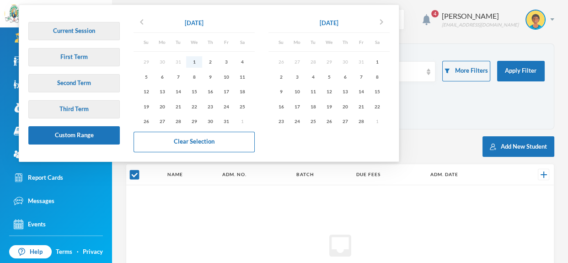
click at [194, 57] on div "1" at bounding box center [194, 61] width 16 height 11
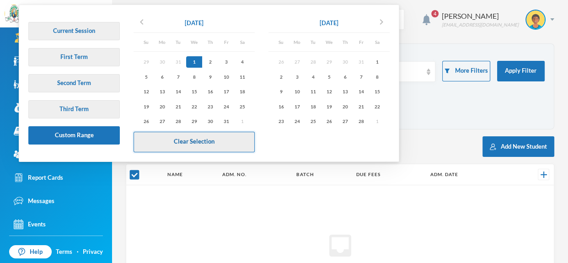
click at [216, 133] on button "Clear Selection" at bounding box center [194, 142] width 121 height 21
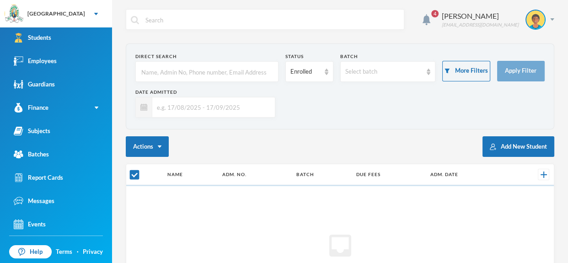
click at [231, 111] on input "text" at bounding box center [211, 107] width 118 height 21
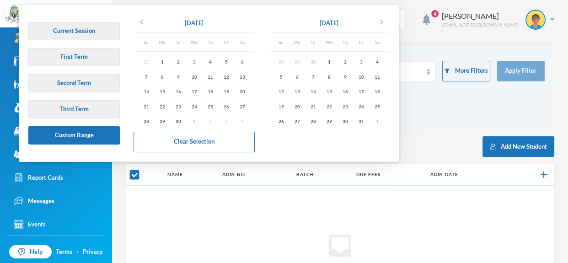
checkbox input "false"
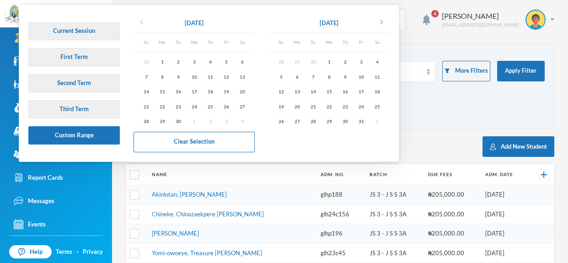
click at [143, 23] on icon "chevron_left" at bounding box center [141, 21] width 11 height 11
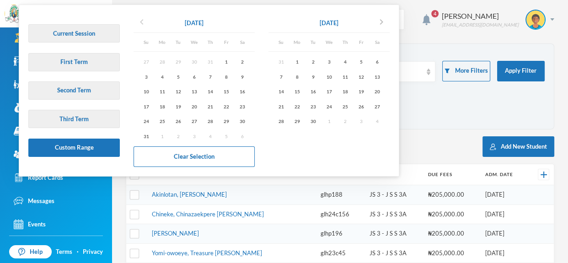
click at [143, 23] on icon "chevron_left" at bounding box center [141, 21] width 11 height 11
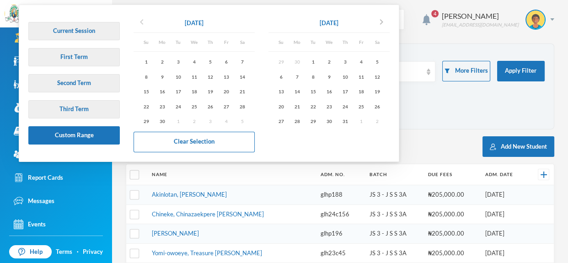
click at [143, 23] on icon "chevron_left" at bounding box center [141, 21] width 11 height 11
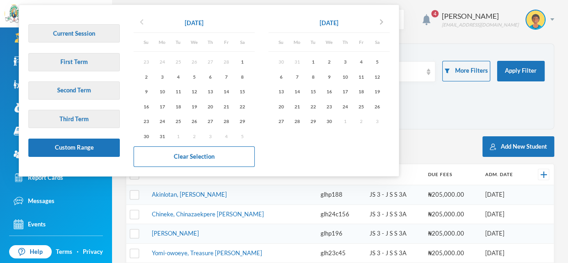
click at [143, 23] on icon "chevron_left" at bounding box center [141, 21] width 11 height 11
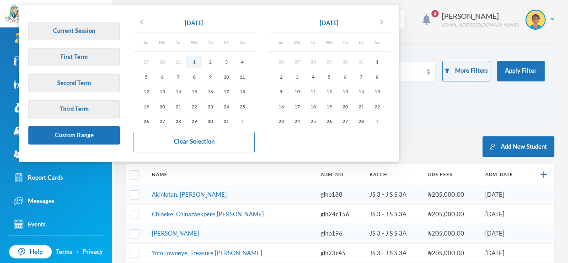
click at [196, 63] on div "1" at bounding box center [194, 61] width 16 height 11
click at [387, 24] on icon "chevron_right" at bounding box center [381, 21] width 11 height 11
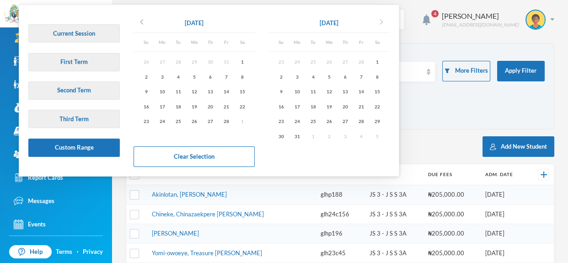
click at [387, 24] on icon "chevron_right" at bounding box center [381, 21] width 11 height 11
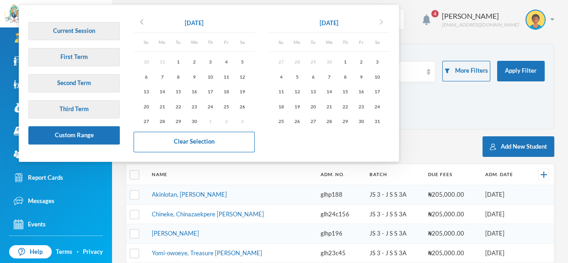
click at [387, 24] on icon "chevron_right" at bounding box center [381, 21] width 11 height 11
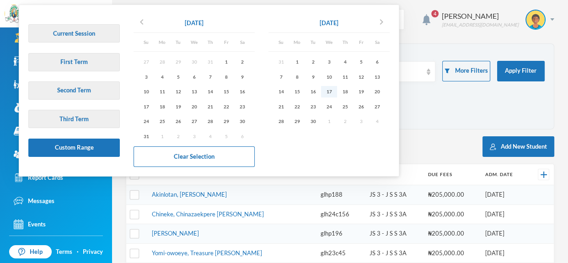
click at [332, 91] on div "17" at bounding box center [329, 91] width 16 height 11
type input "[DATE] - [DATE]"
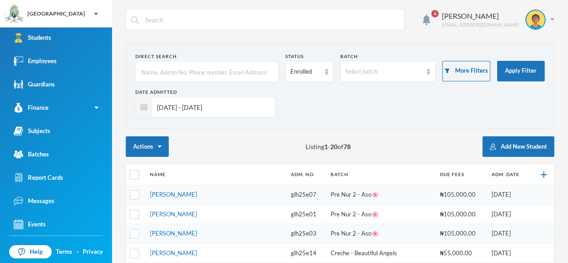
click at [364, 147] on div "Actions Listing 1 - 20 of 78 Add New Student" at bounding box center [340, 146] width 428 height 21
click at [531, 145] on button "Add New Student" at bounding box center [518, 146] width 72 height 21
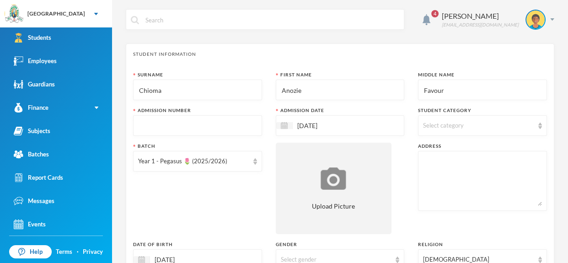
click at [240, 129] on input "text" at bounding box center [197, 126] width 119 height 21
type input "gl"
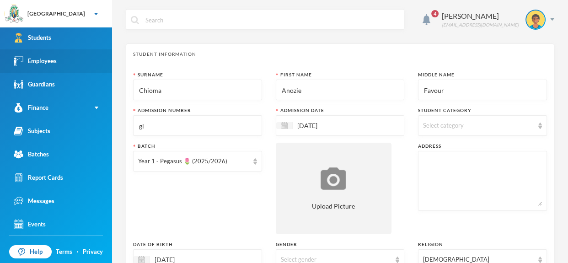
click at [47, 58] on div "Employees" at bounding box center [35, 61] width 43 height 10
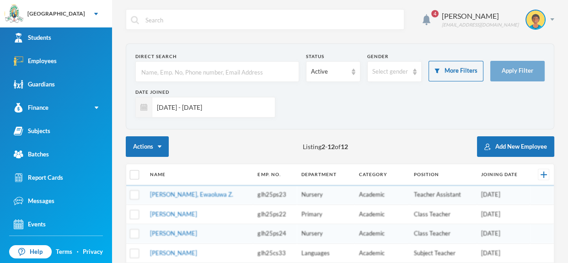
click at [213, 111] on input "[DATE] - [DATE]" at bounding box center [211, 107] width 118 height 21
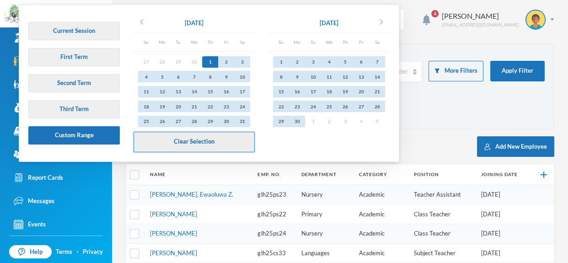
click at [217, 148] on button "Clear Selection" at bounding box center [194, 142] width 121 height 21
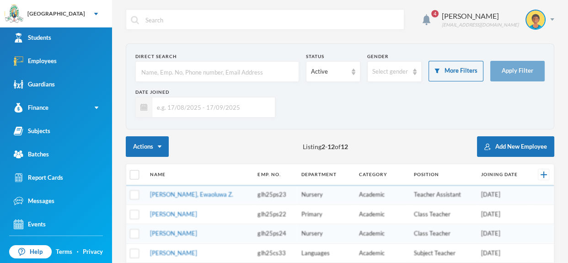
click at [196, 73] on input "text" at bounding box center [217, 72] width 154 height 21
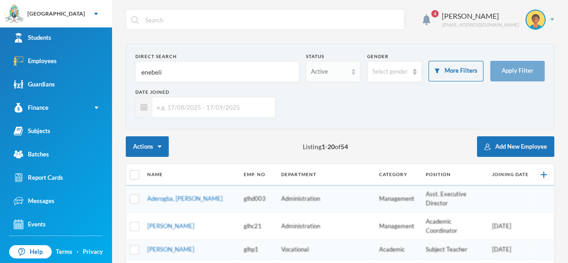
type input "enebeli"
click at [321, 75] on div "Active" at bounding box center [329, 71] width 36 height 9
click at [326, 110] on span "Left Institution" at bounding box center [332, 107] width 42 height 8
click at [499, 82] on form "Direct Search enebeli Status Left Institution Gender Select gender More Filters…" at bounding box center [339, 86] width 409 height 67
click at [499, 80] on button "Apply Filter" at bounding box center [517, 71] width 54 height 21
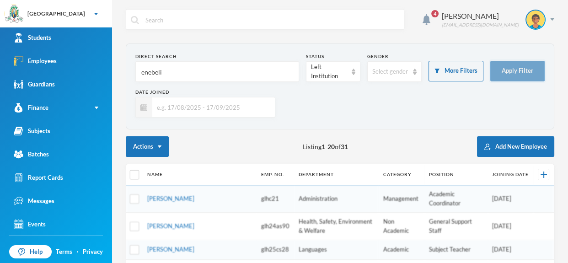
click at [499, 80] on button "Apply Filter" at bounding box center [517, 71] width 54 height 21
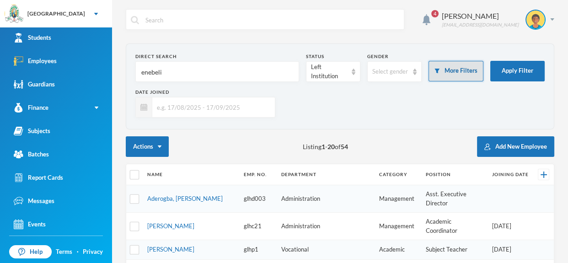
click at [461, 78] on button "More Filters" at bounding box center [455, 71] width 54 height 21
click at [453, 81] on form "Direct Search enebeli Status Left Institution Gender Select gender More Filters…" at bounding box center [339, 86] width 409 height 67
click at [449, 77] on button "More Filters" at bounding box center [455, 71] width 54 height 21
click at [448, 77] on button "More Filters" at bounding box center [455, 71] width 54 height 21
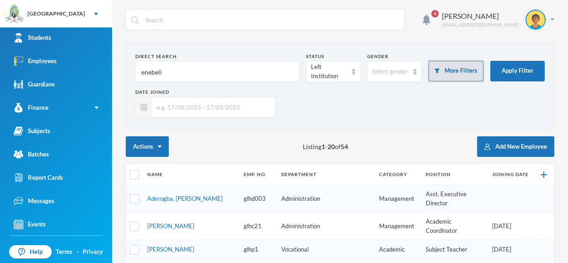
click at [443, 65] on button "More Filters" at bounding box center [455, 71] width 54 height 21
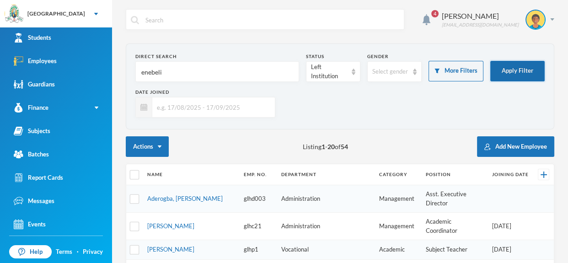
click at [508, 80] on button "Apply Filter" at bounding box center [517, 71] width 54 height 21
